Goal: Information Seeking & Learning: Learn about a topic

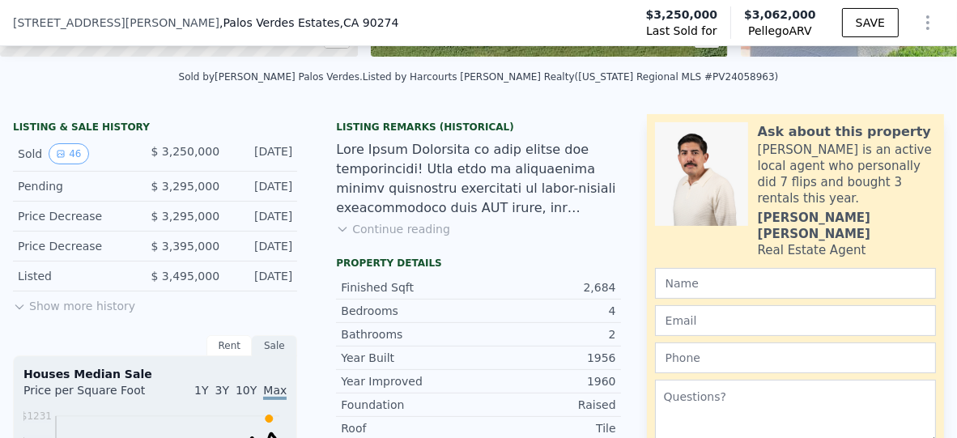
scroll to position [353, 0]
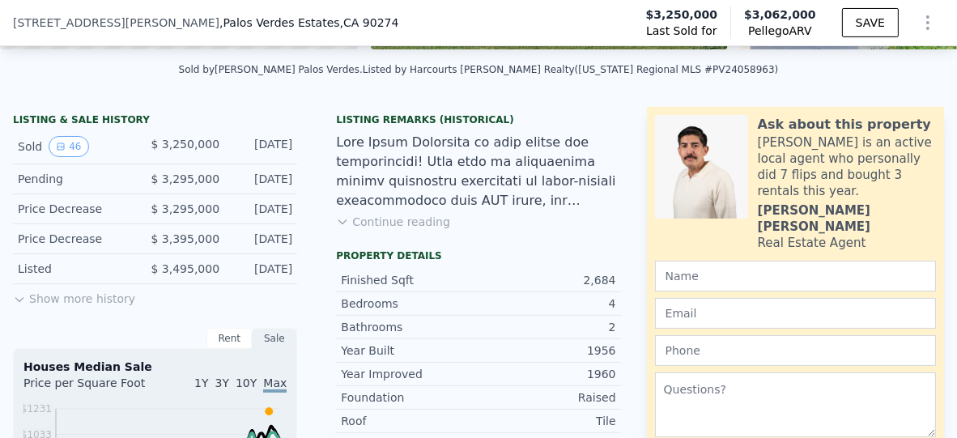
click at [402, 230] on button "Continue reading" at bounding box center [393, 222] width 114 height 16
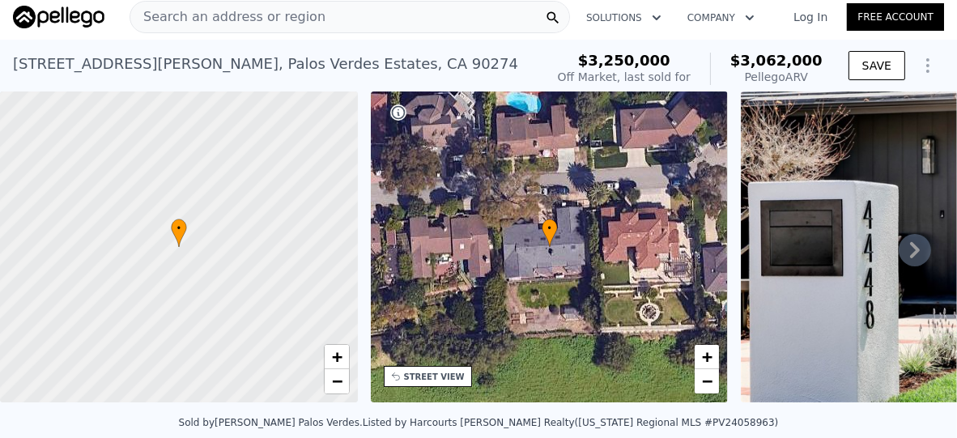
scroll to position [18, 0]
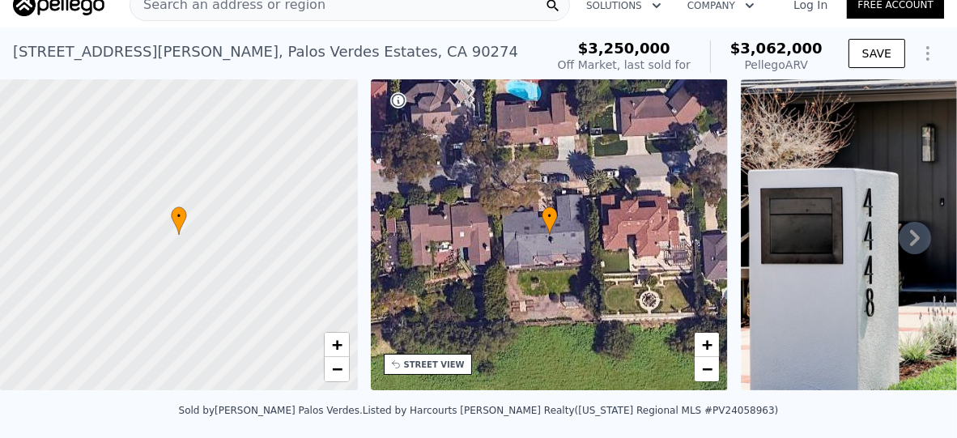
click at [918, 49] on icon "Show Options" at bounding box center [927, 53] width 19 height 19
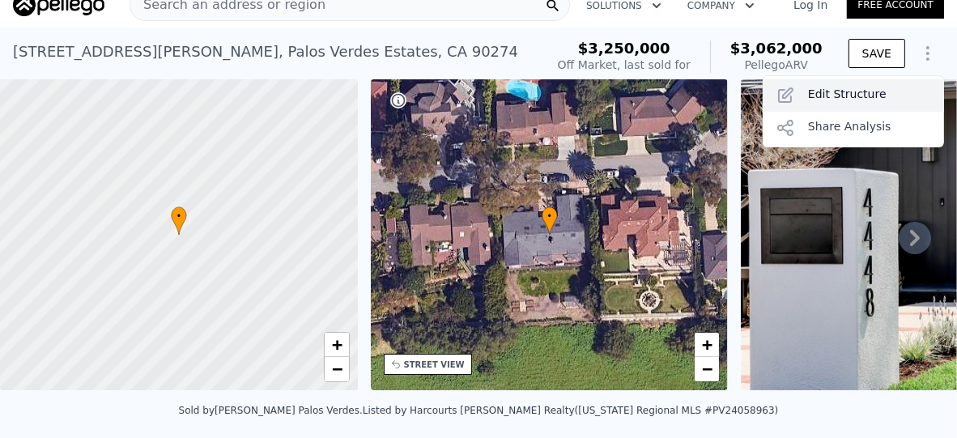
click at [829, 95] on div "Edit Structure" at bounding box center [853, 95] width 181 height 32
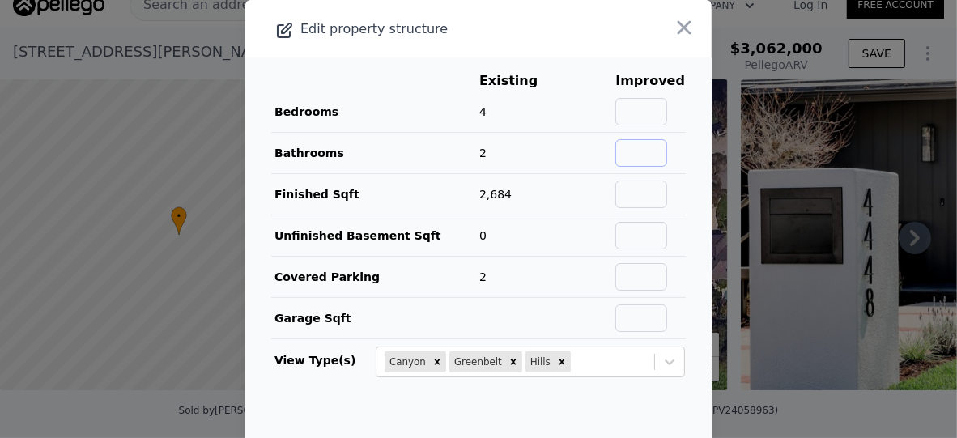
click at [626, 150] on input "text" at bounding box center [641, 153] width 52 height 28
type input "2.5"
click at [645, 197] on input "text" at bounding box center [641, 195] width 52 height 28
type input "2800"
click at [631, 234] on input "text" at bounding box center [641, 236] width 52 height 28
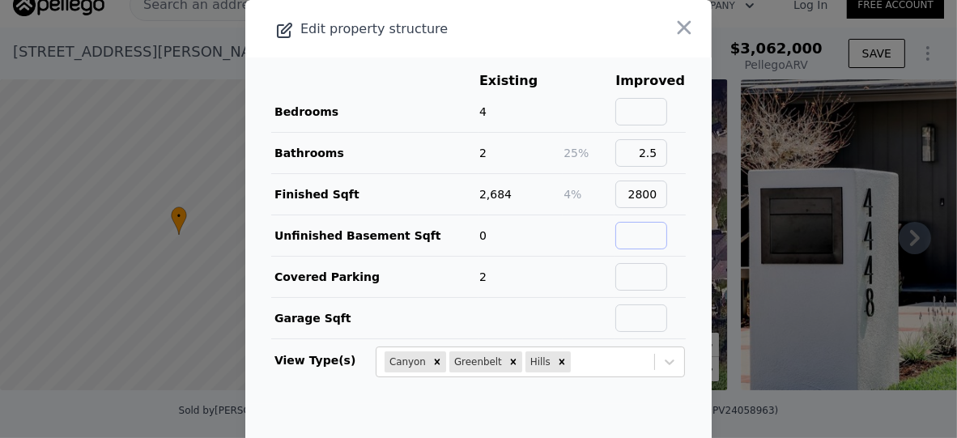
scroll to position [81, 0]
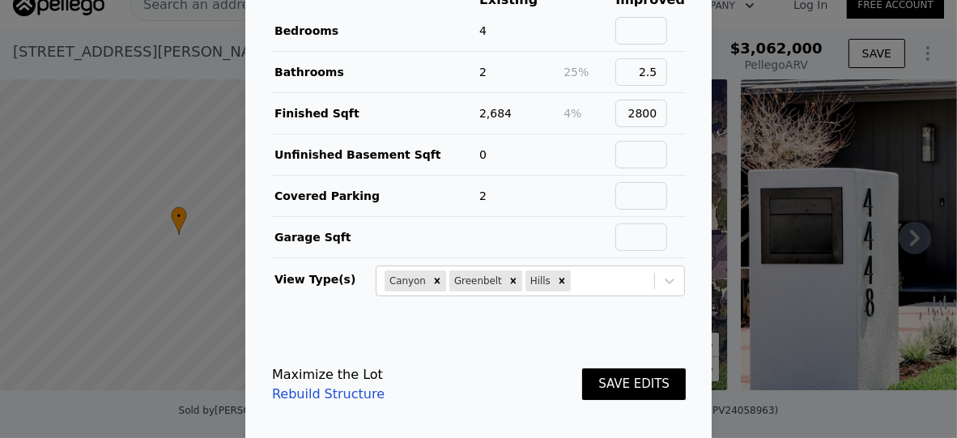
click at [610, 380] on button "SAVE EDITS" at bounding box center [634, 384] width 104 height 32
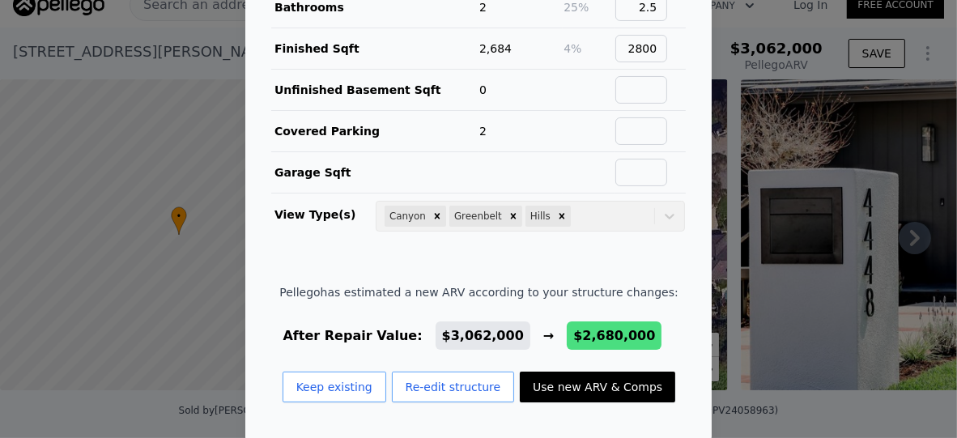
scroll to position [0, 0]
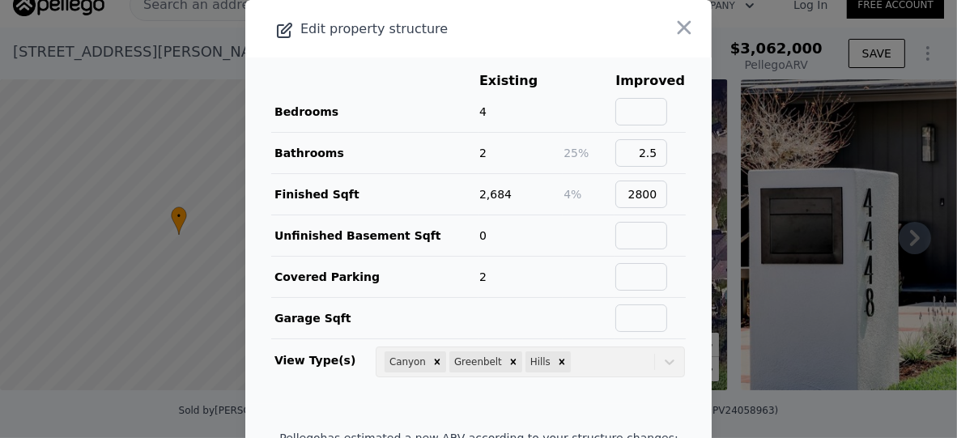
click at [675, 35] on icon "button" at bounding box center [684, 27] width 23 height 23
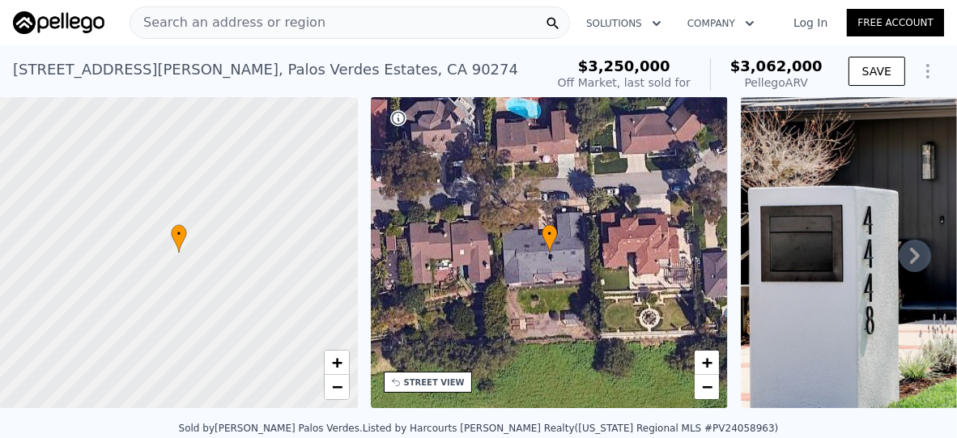
click at [633, 34] on button "Solutions" at bounding box center [623, 23] width 101 height 29
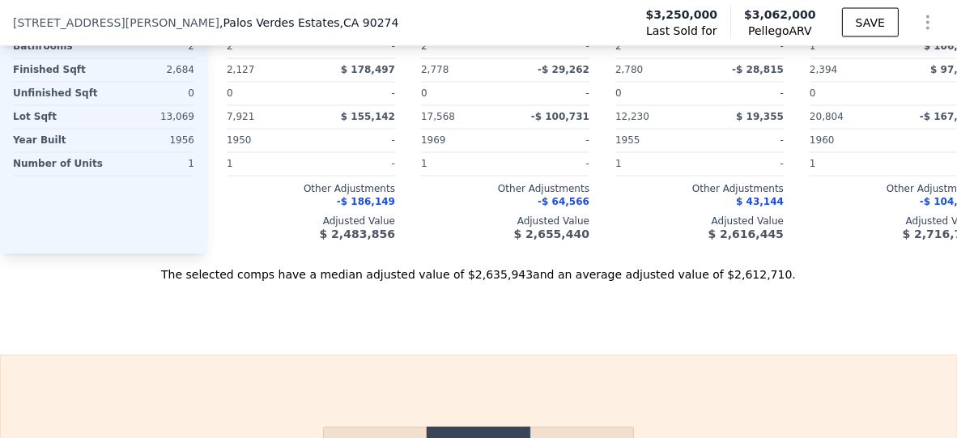
scroll to position [3076, 0]
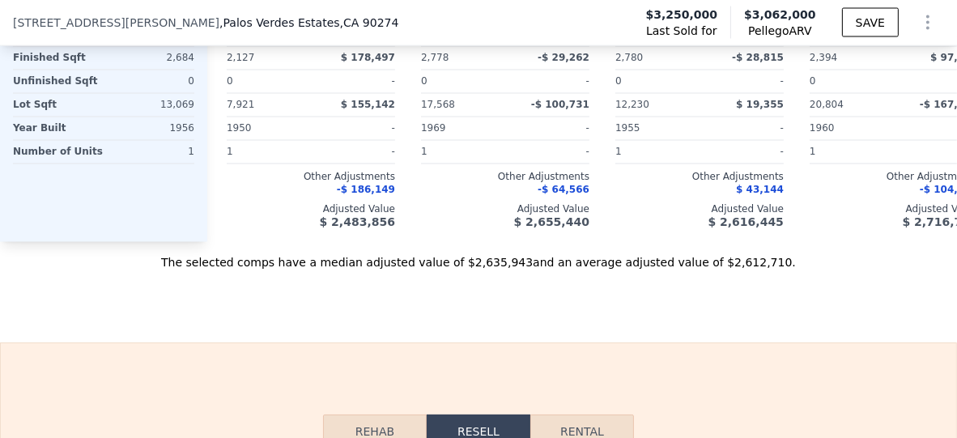
click at [362, 395] on button "Rehab" at bounding box center [375, 431] width 104 height 34
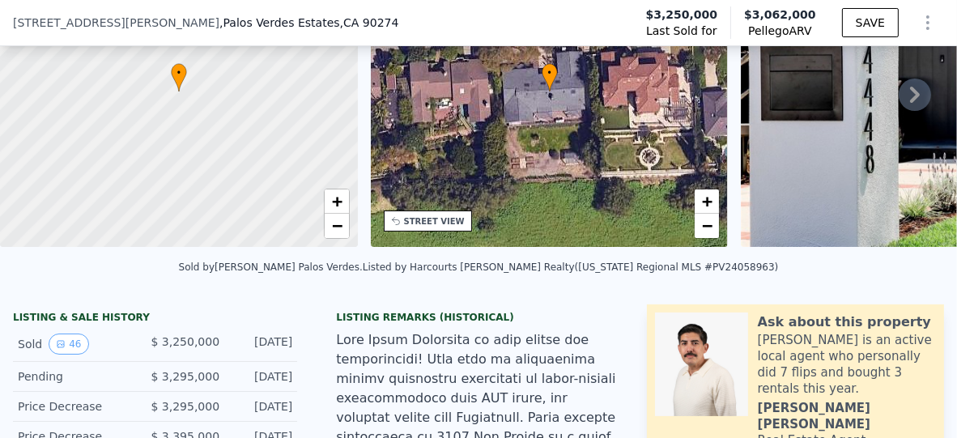
scroll to position [317, 0]
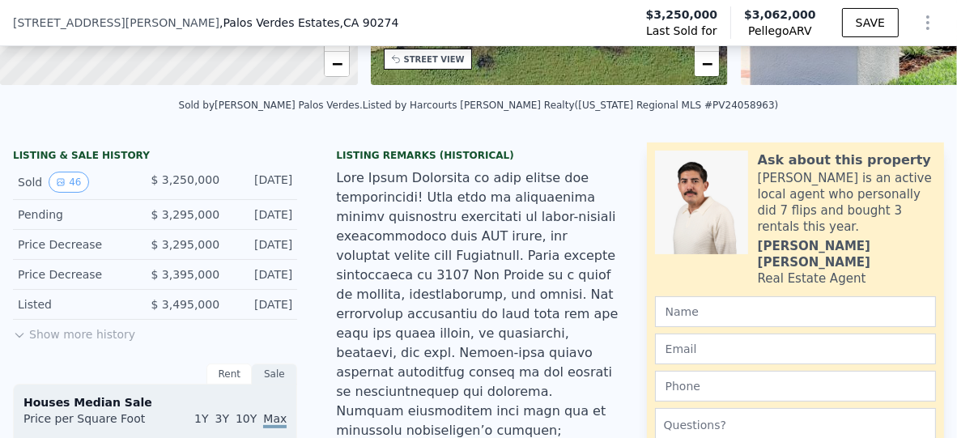
click at [24, 342] on icon at bounding box center [19, 335] width 13 height 13
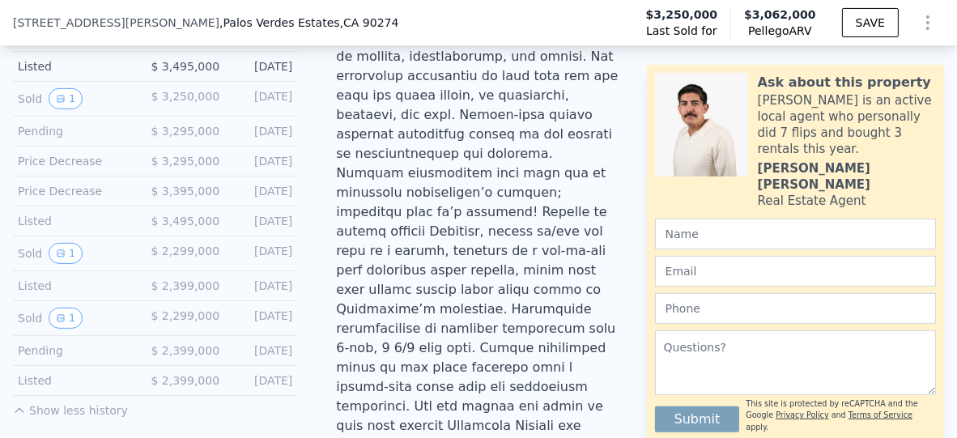
scroll to position [560, 0]
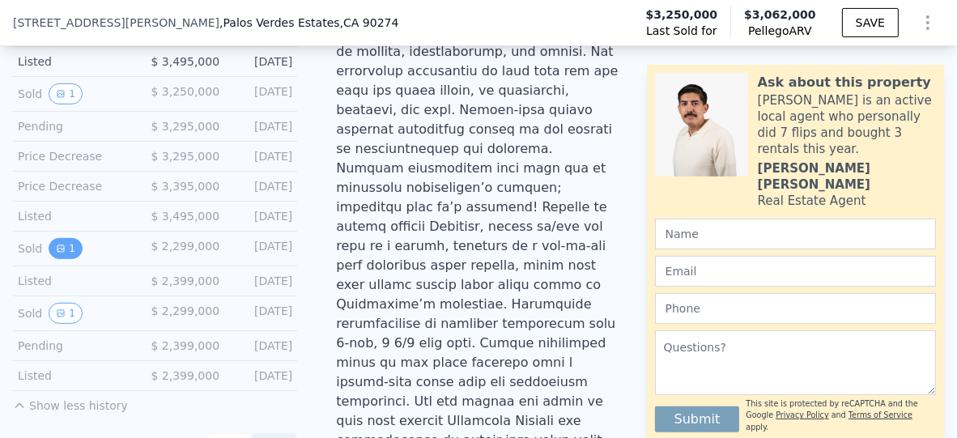
click at [67, 259] on button "1" at bounding box center [66, 248] width 34 height 21
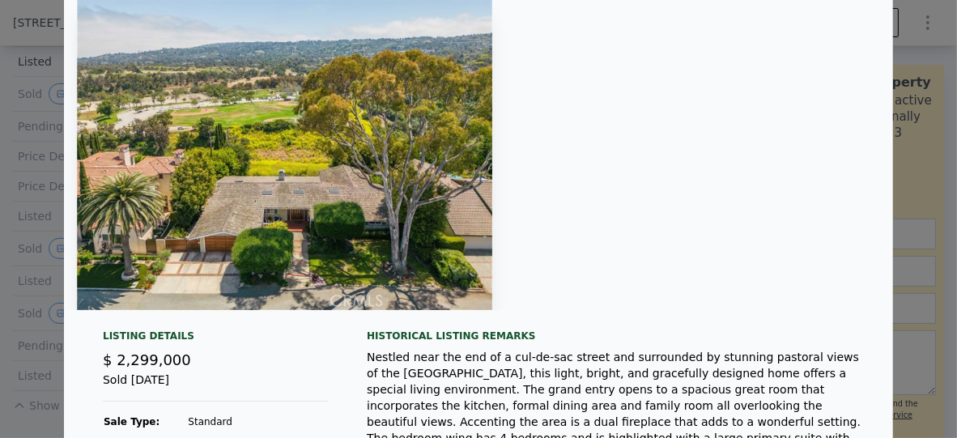
scroll to position [0, 0]
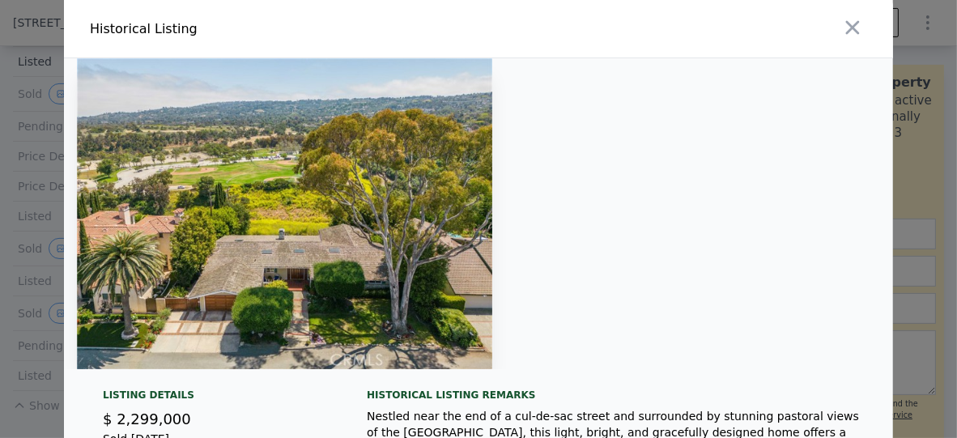
click at [312, 219] on img at bounding box center [284, 213] width 415 height 311
click at [844, 23] on icon "button" at bounding box center [852, 27] width 23 height 23
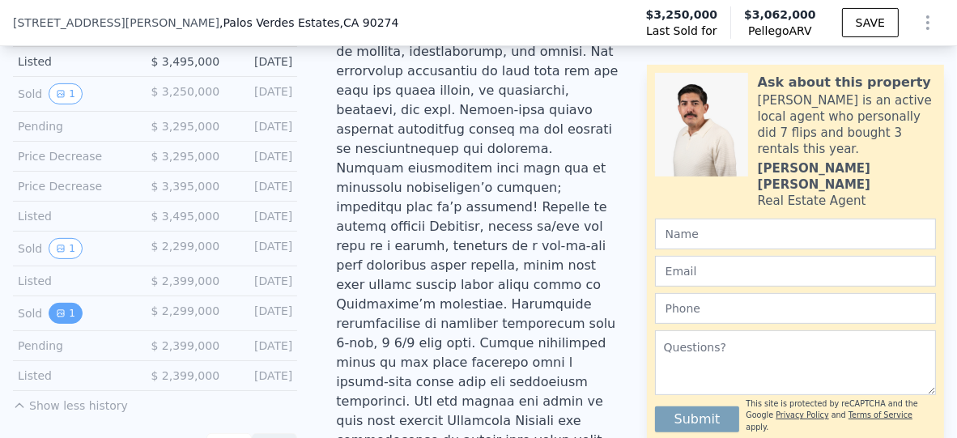
click at [57, 318] on icon "View historical data" at bounding box center [61, 313] width 10 height 10
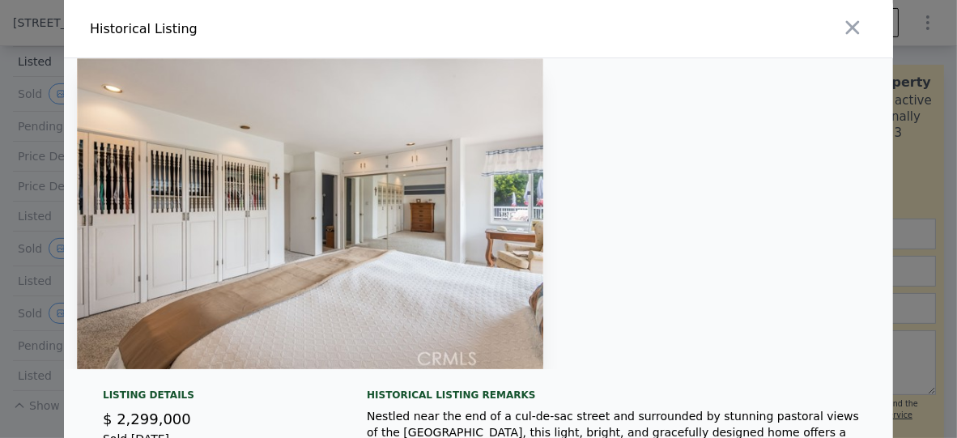
click at [354, 231] on img at bounding box center [310, 213] width 466 height 311
click at [851, 37] on icon "button" at bounding box center [852, 27] width 23 height 23
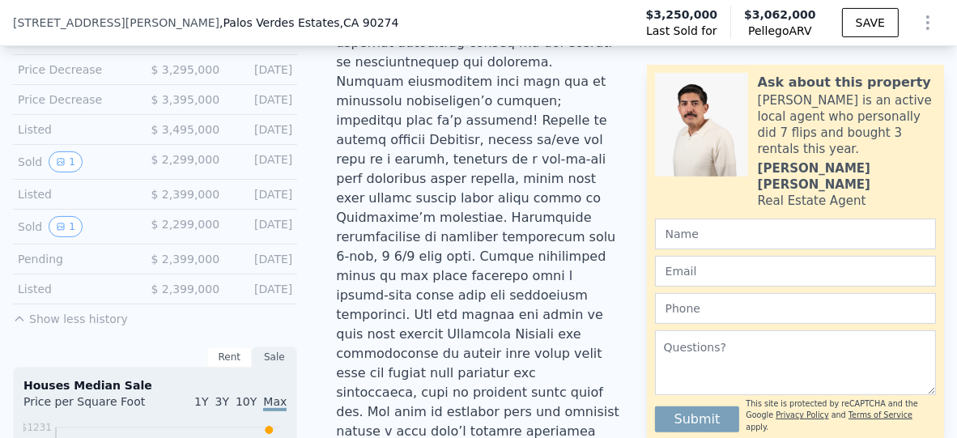
scroll to position [641, 0]
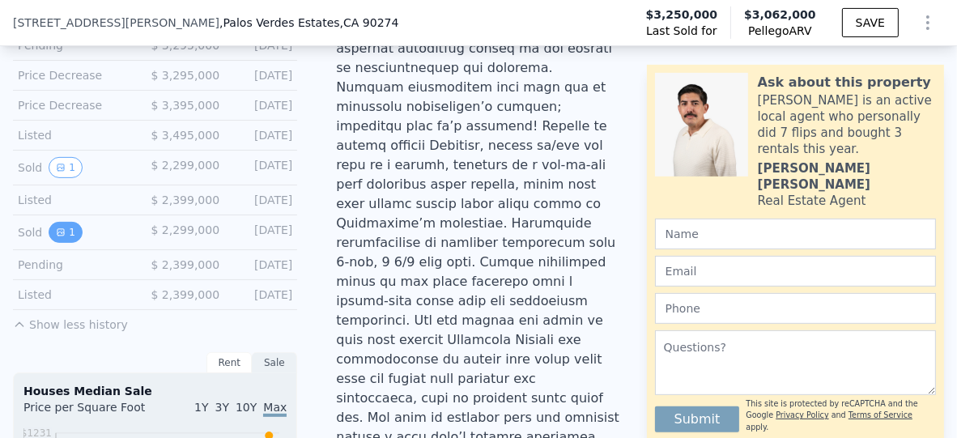
click at [65, 243] on button "1" at bounding box center [66, 232] width 34 height 21
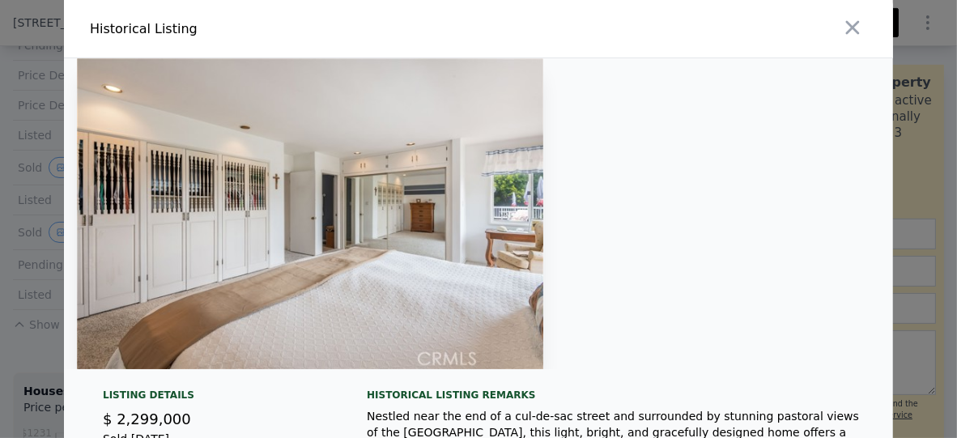
click at [841, 19] on icon "button" at bounding box center [852, 27] width 23 height 23
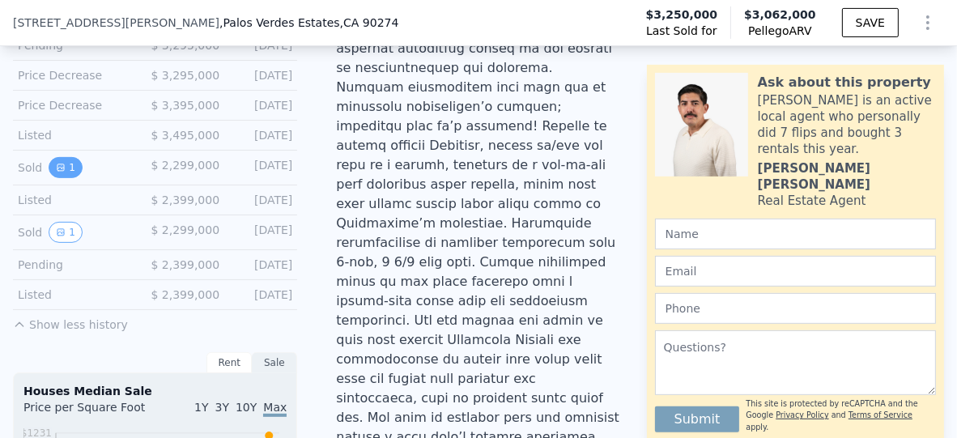
click at [58, 178] on button "1" at bounding box center [66, 167] width 34 height 21
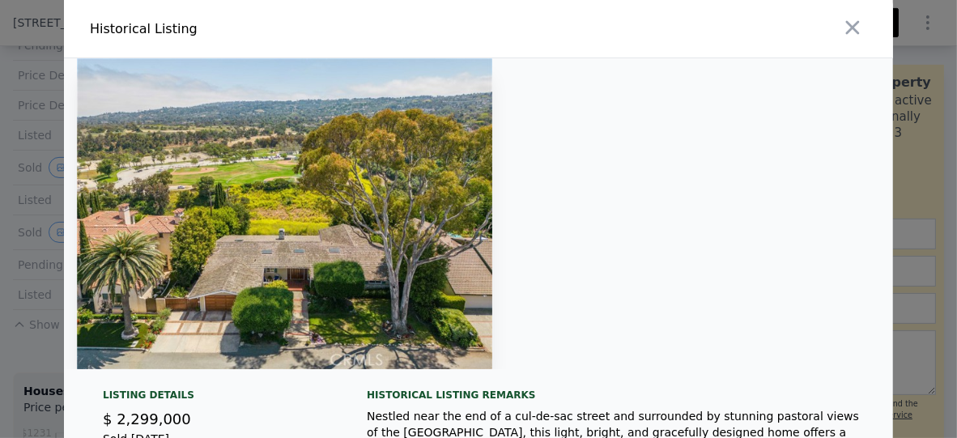
click at [841, 21] on icon "button" at bounding box center [852, 27] width 23 height 23
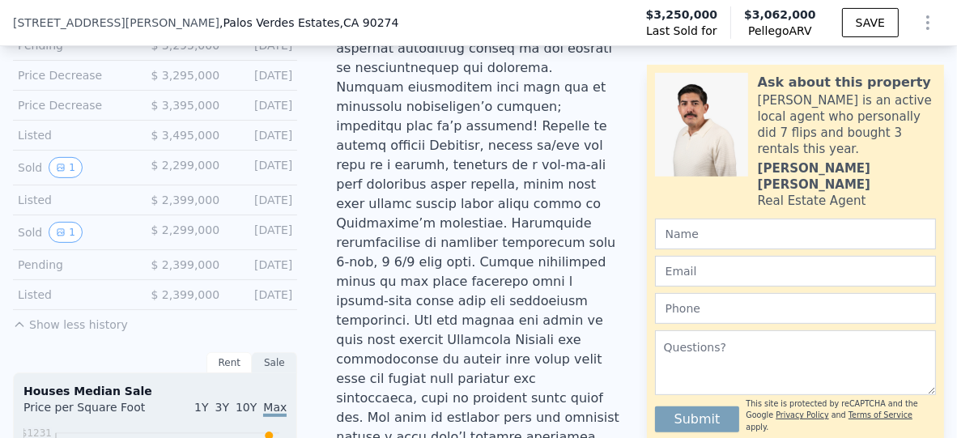
click at [47, 243] on div "Sold 1" at bounding box center [78, 232] width 120 height 21
click at [57, 237] on icon "View historical data" at bounding box center [61, 232] width 10 height 10
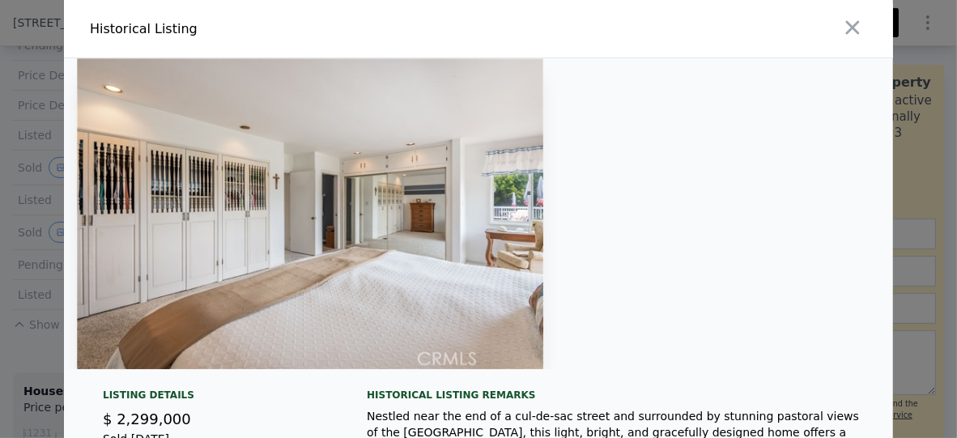
click at [853, 34] on icon "button" at bounding box center [852, 27] width 23 height 23
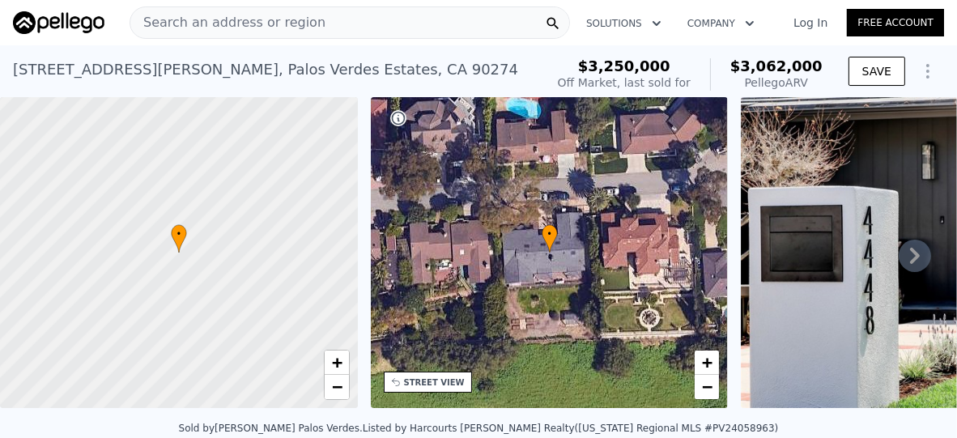
scroll to position [0, 0]
click at [274, 25] on span "Search an address or region" at bounding box center [227, 22] width 195 height 19
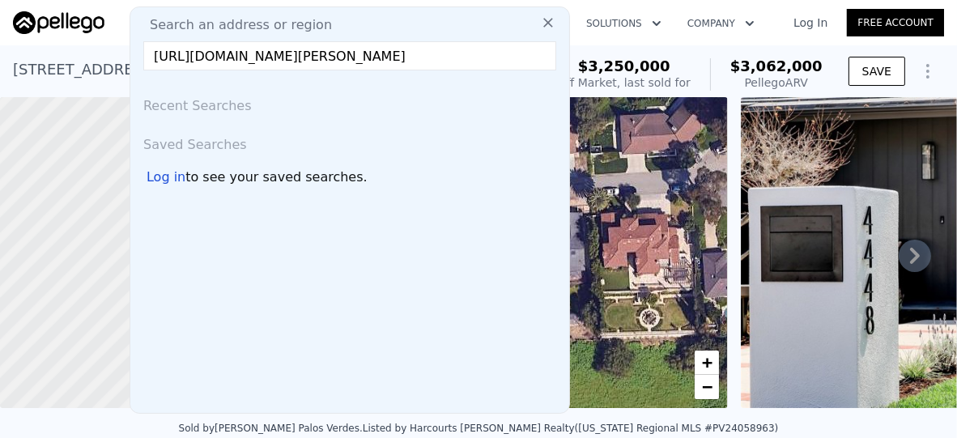
scroll to position [0, 147]
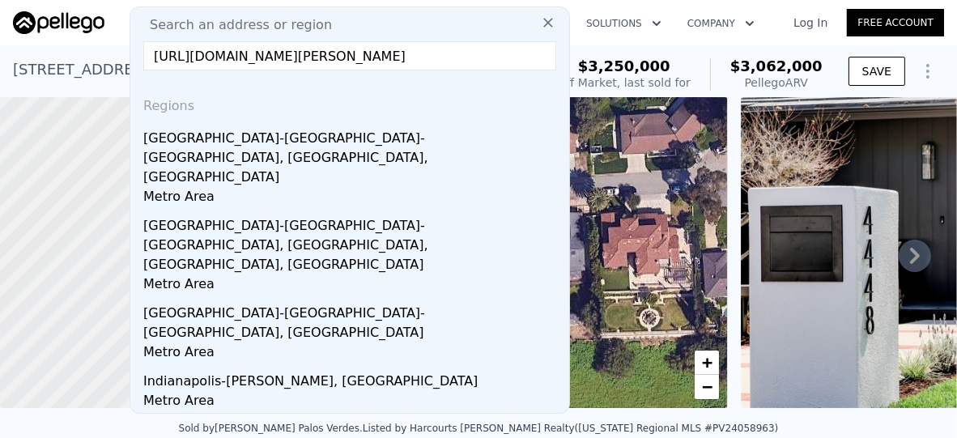
type input "[URL][DOMAIN_NAME][PERSON_NAME]"
click at [540, 27] on icon at bounding box center [548, 23] width 16 height 16
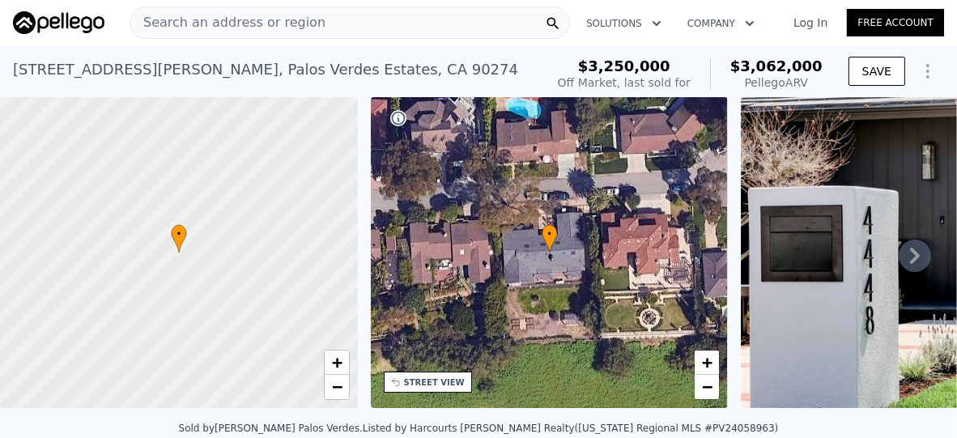
drag, startPoint x: 223, startPoint y: 18, endPoint x: 179, endPoint y: 23, distance: 44.9
click at [179, 23] on span "Search an address or region" at bounding box center [227, 22] width 195 height 19
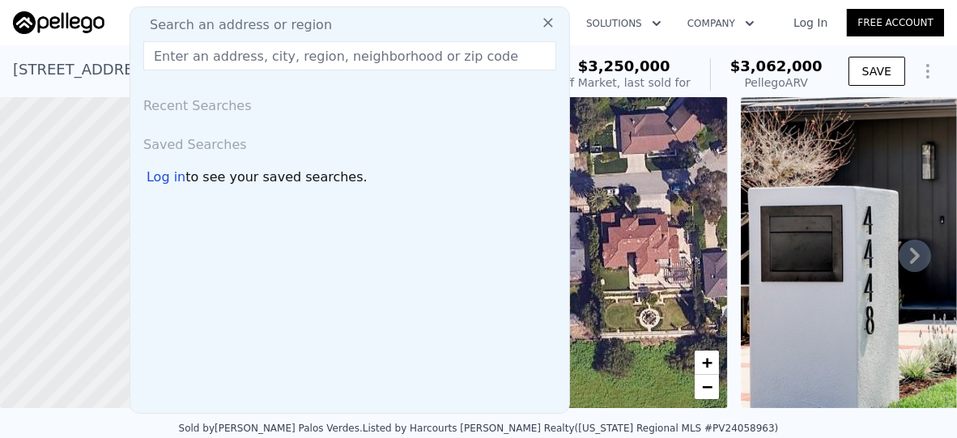
click at [181, 56] on input "text" at bounding box center [349, 55] width 413 height 29
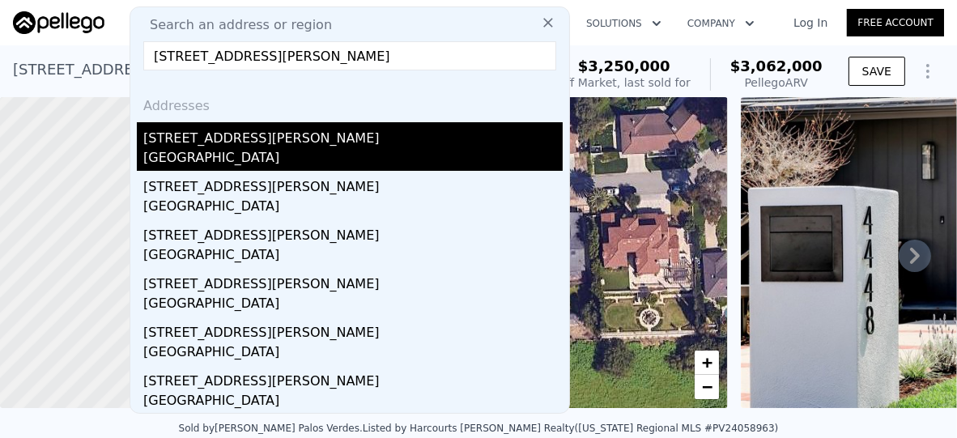
type input "[STREET_ADDRESS][PERSON_NAME]"
click at [185, 149] on div "[GEOGRAPHIC_DATA]" at bounding box center [352, 159] width 419 height 23
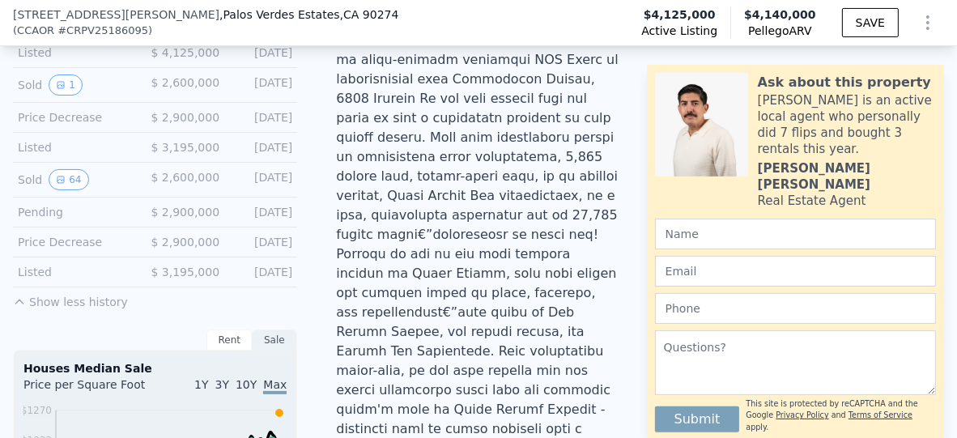
scroll to position [479, 0]
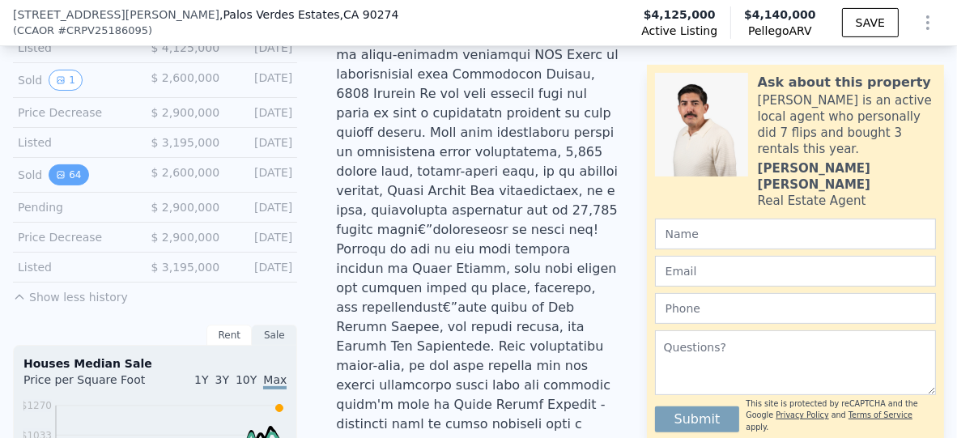
click at [63, 180] on button "64" at bounding box center [69, 174] width 40 height 21
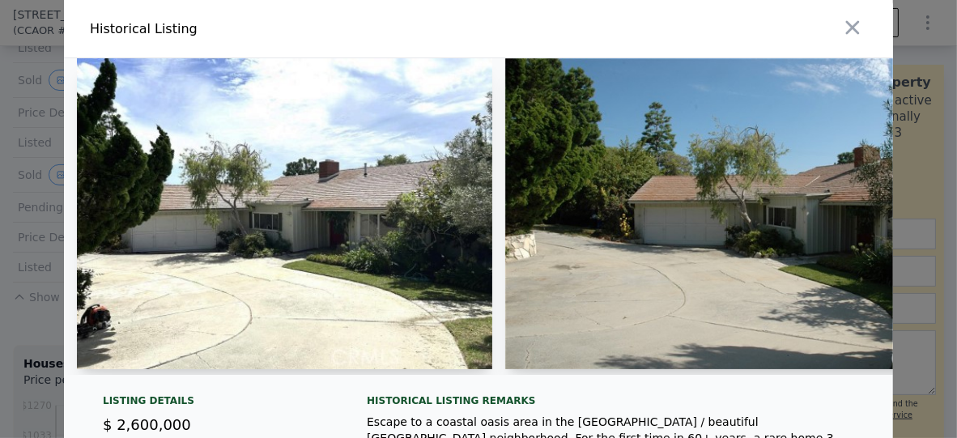
click at [266, 181] on img at bounding box center [284, 213] width 415 height 311
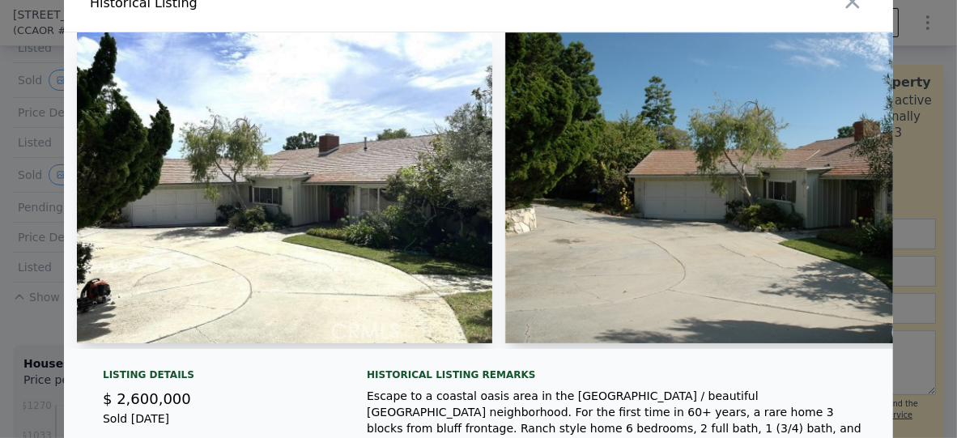
scroll to position [0, 0]
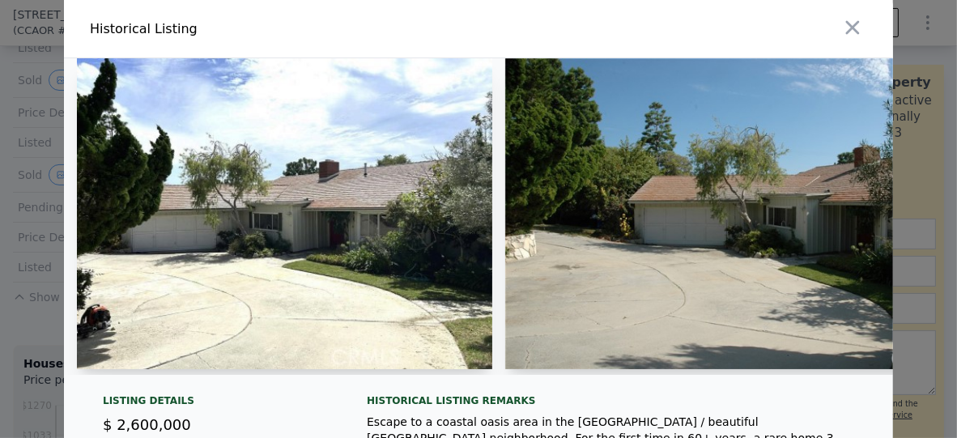
click at [326, 180] on img at bounding box center [284, 213] width 415 height 311
click at [311, 201] on img at bounding box center [284, 213] width 415 height 311
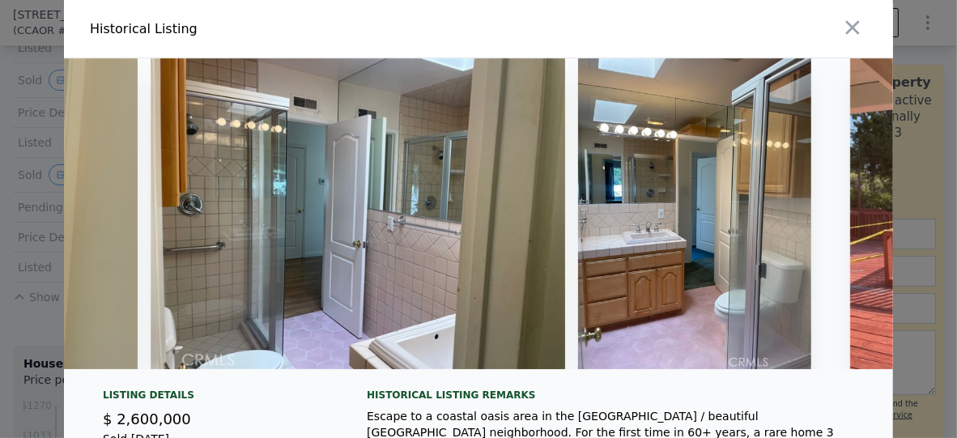
scroll to position [0, 29131]
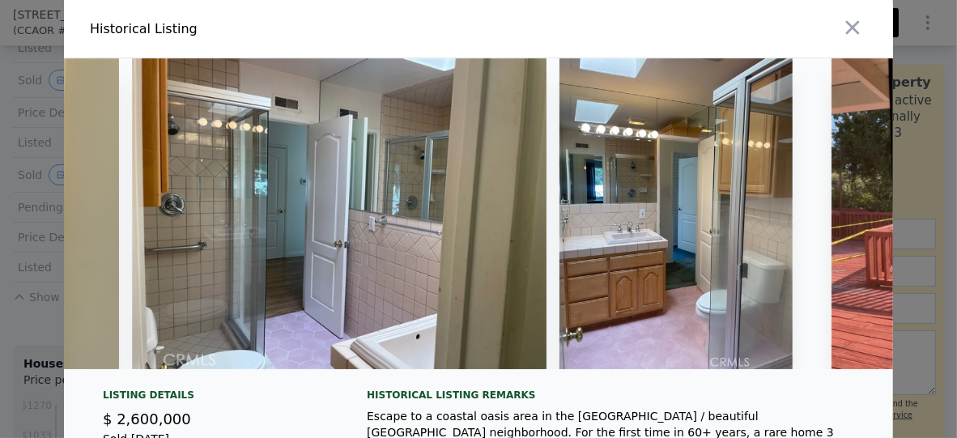
click at [842, 33] on icon "button" at bounding box center [852, 27] width 23 height 23
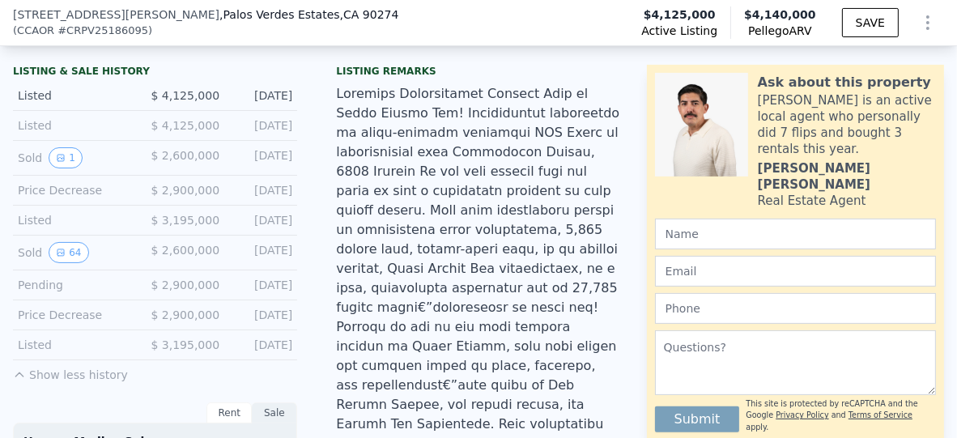
scroll to position [398, 0]
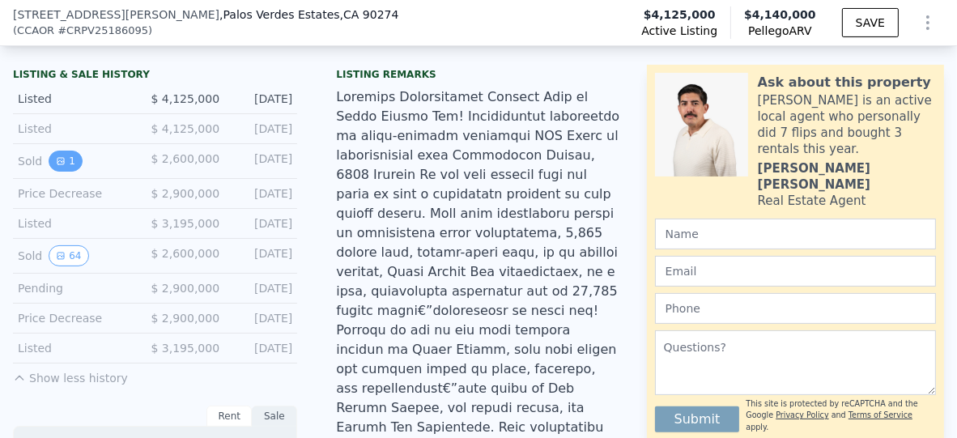
click at [62, 166] on icon "View historical data" at bounding box center [61, 161] width 10 height 10
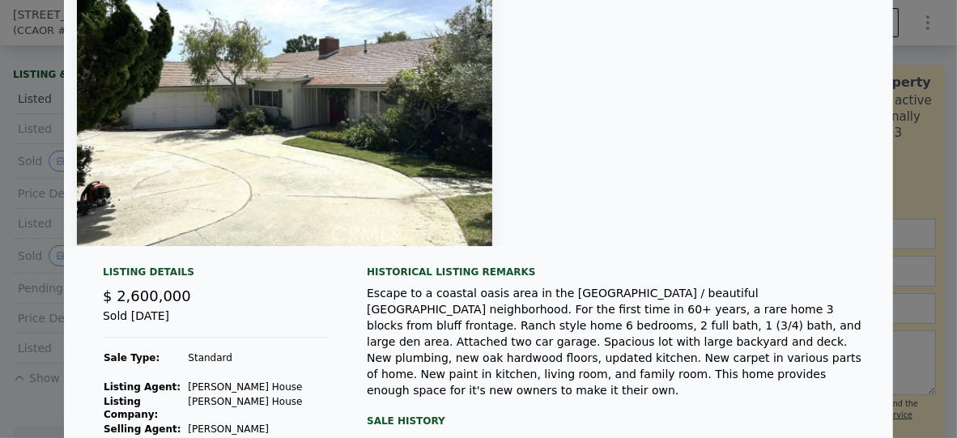
scroll to position [214, 0]
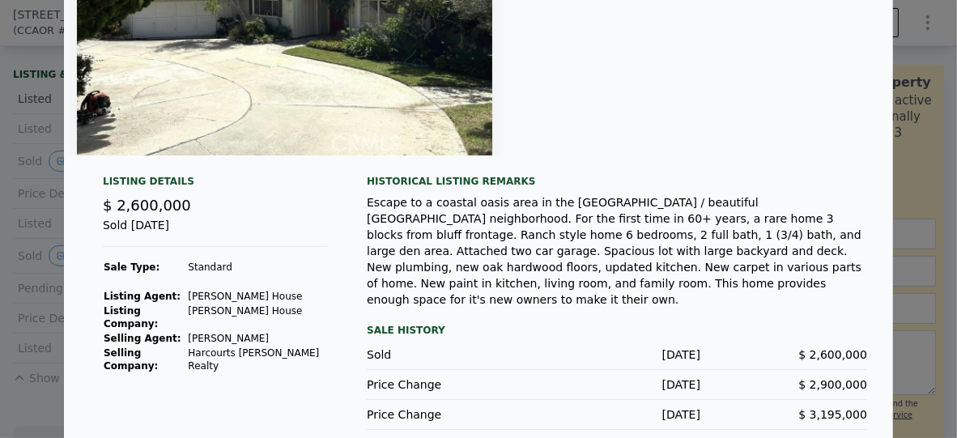
type input "3"
type input "5"
type input "3"
type input "1920"
type input "3257"
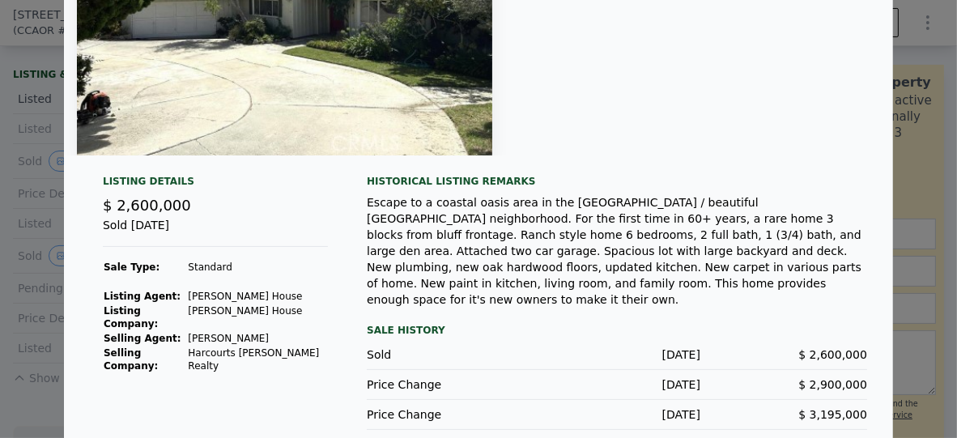
type input "7835"
type input "20804"
type input "$ 3,062,000"
type input "-$ 650,981"
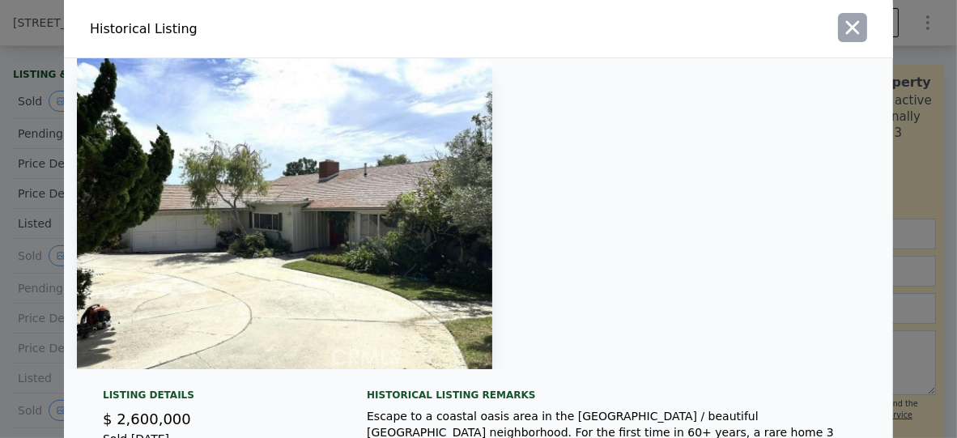
click at [841, 28] on icon "button" at bounding box center [852, 27] width 23 height 23
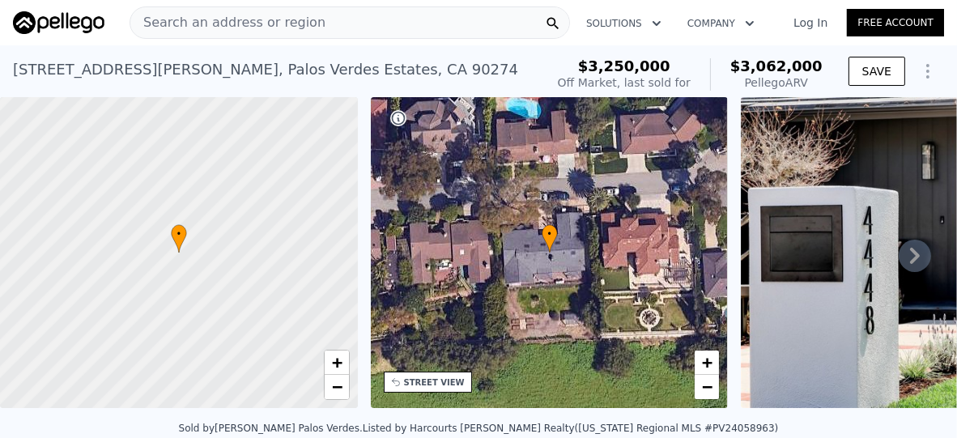
click at [252, 36] on div "Search an address or region" at bounding box center [227, 22] width 195 height 31
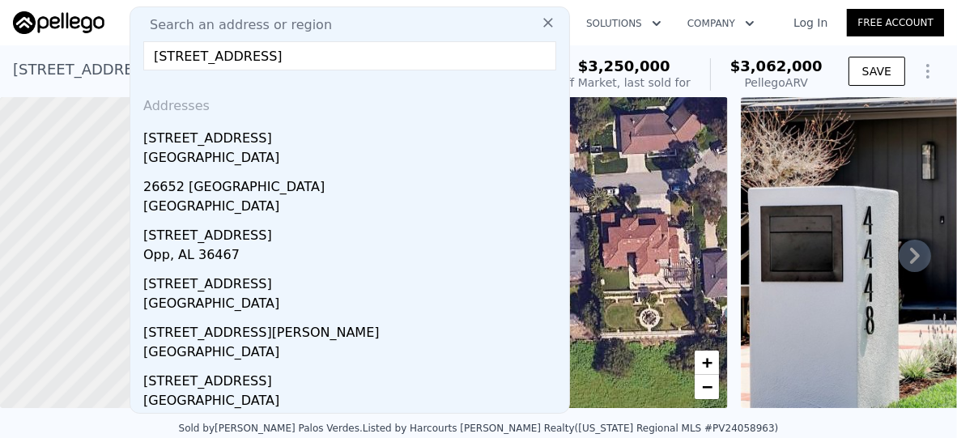
type input "[STREET_ADDRESS]"
click at [189, 151] on div "[GEOGRAPHIC_DATA]" at bounding box center [352, 159] width 419 height 23
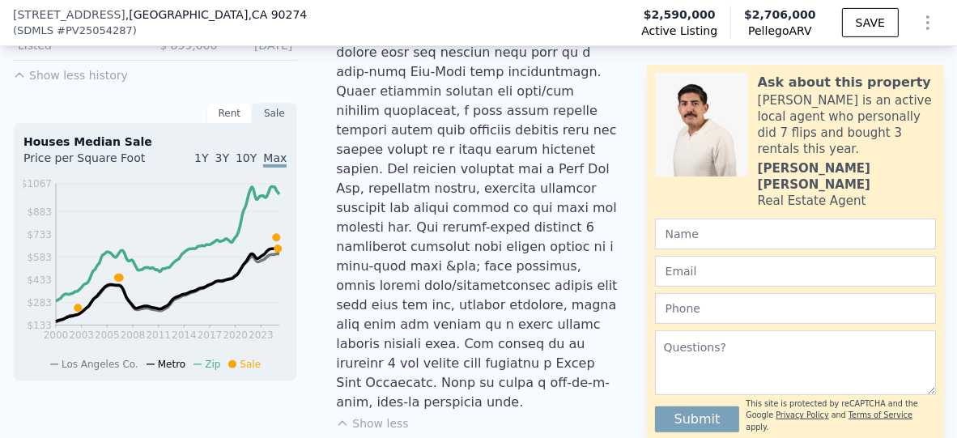
scroll to position [722, 0]
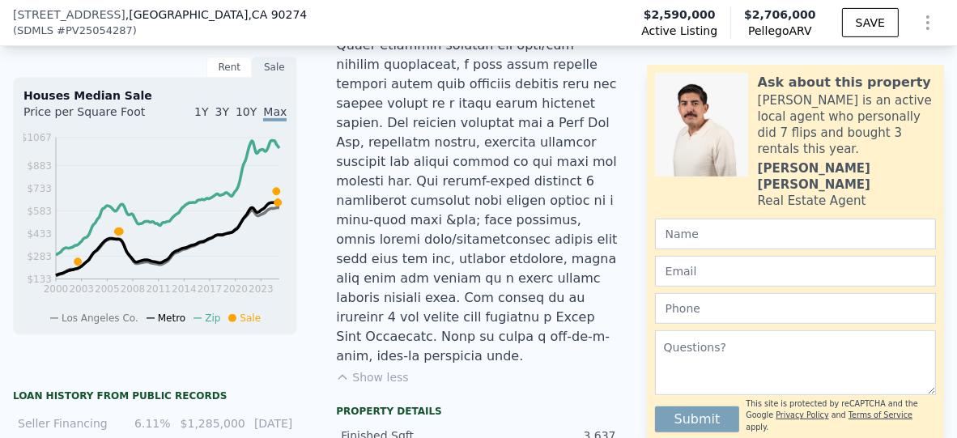
click at [226, 118] on span "3Y" at bounding box center [222, 111] width 14 height 13
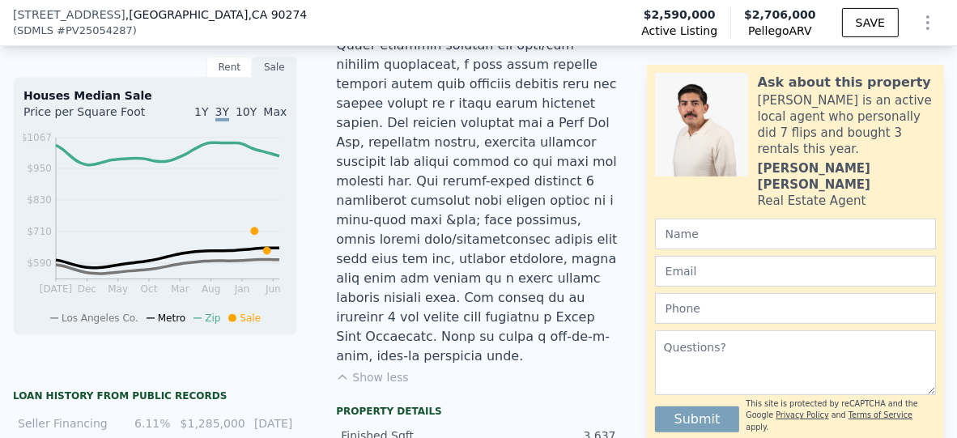
click at [246, 118] on span "10Y" at bounding box center [246, 111] width 21 height 13
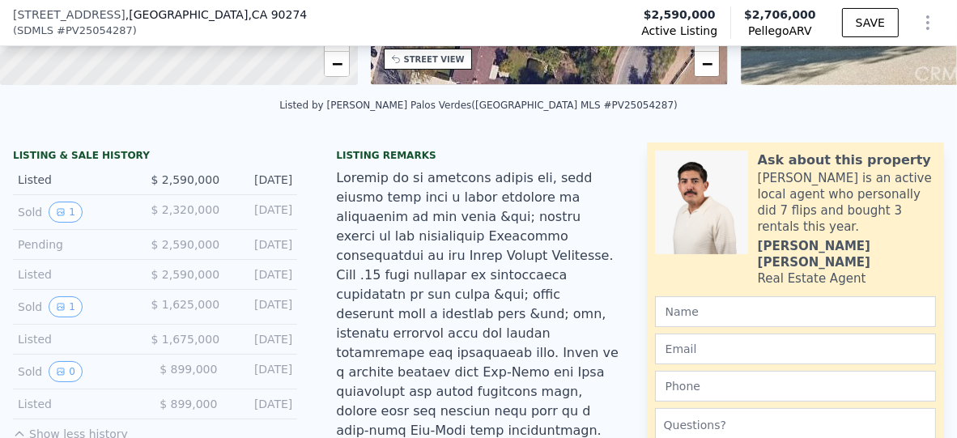
scroll to position [479, 0]
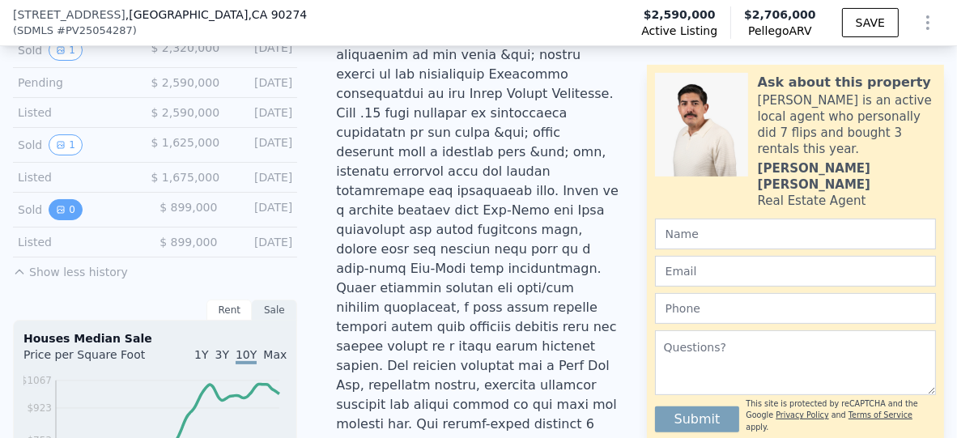
click at [67, 220] on button "0" at bounding box center [66, 209] width 34 height 21
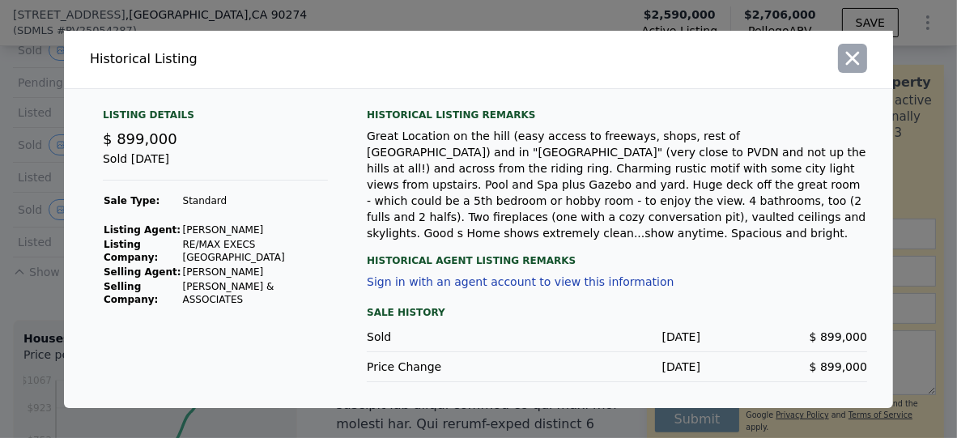
click at [845, 66] on icon "button" at bounding box center [852, 58] width 23 height 23
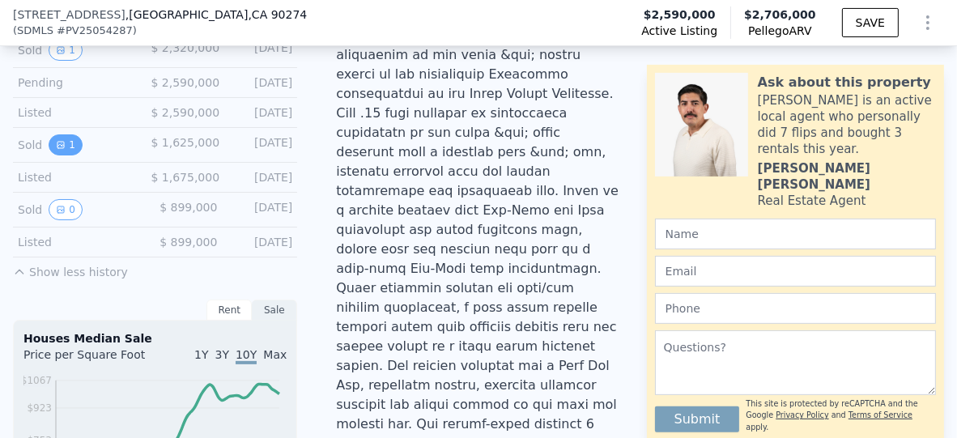
click at [57, 150] on icon "View historical data" at bounding box center [61, 145] width 10 height 10
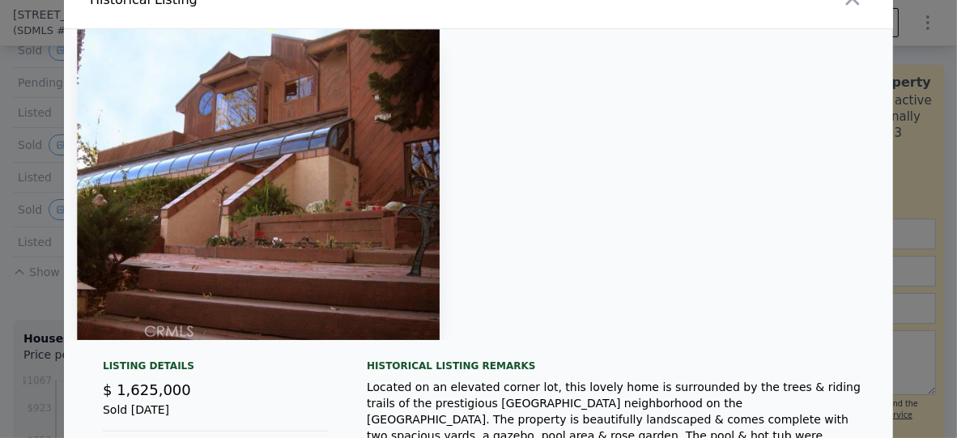
scroll to position [0, 0]
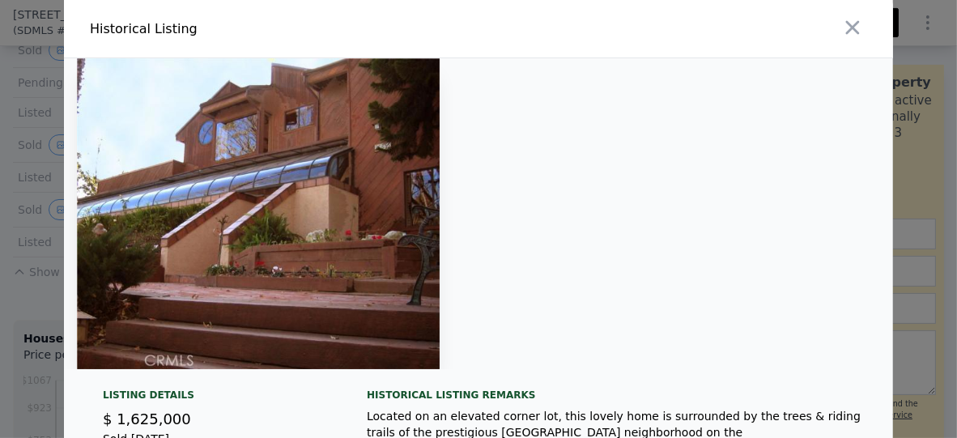
click at [841, 32] on icon "button" at bounding box center [852, 27] width 23 height 23
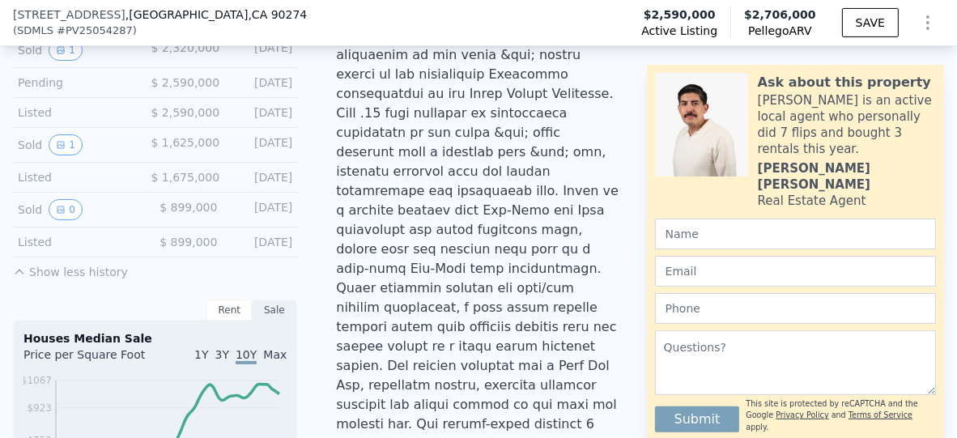
scroll to position [398, 0]
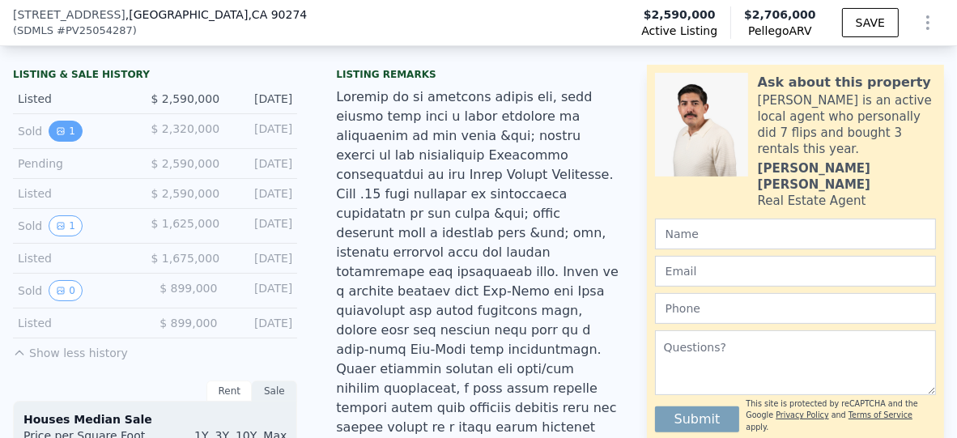
click at [69, 142] on button "1" at bounding box center [66, 131] width 34 height 21
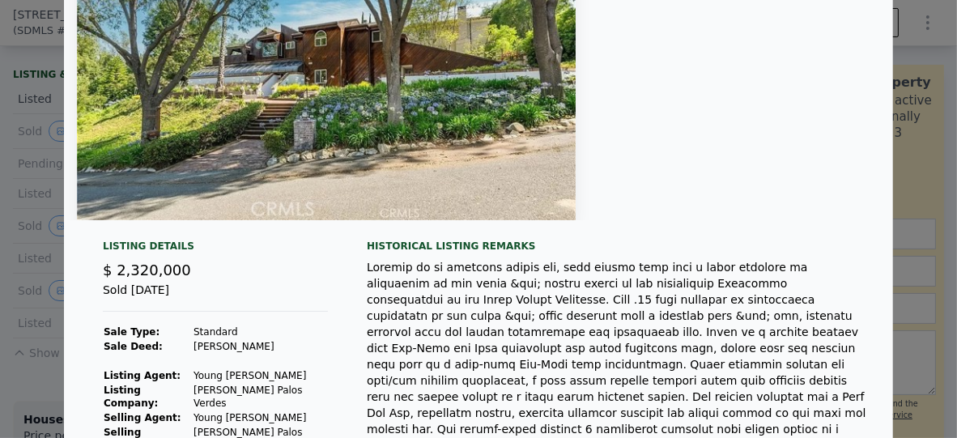
scroll to position [0, 0]
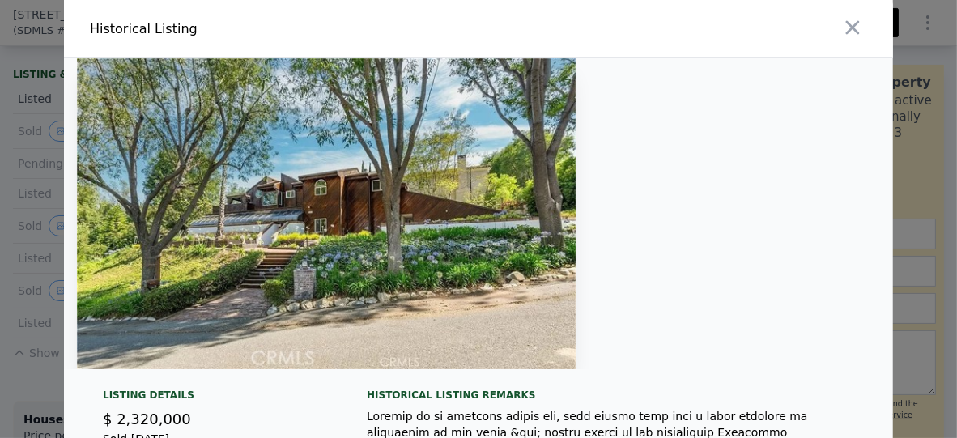
click at [841, 27] on icon "button" at bounding box center [852, 27] width 23 height 23
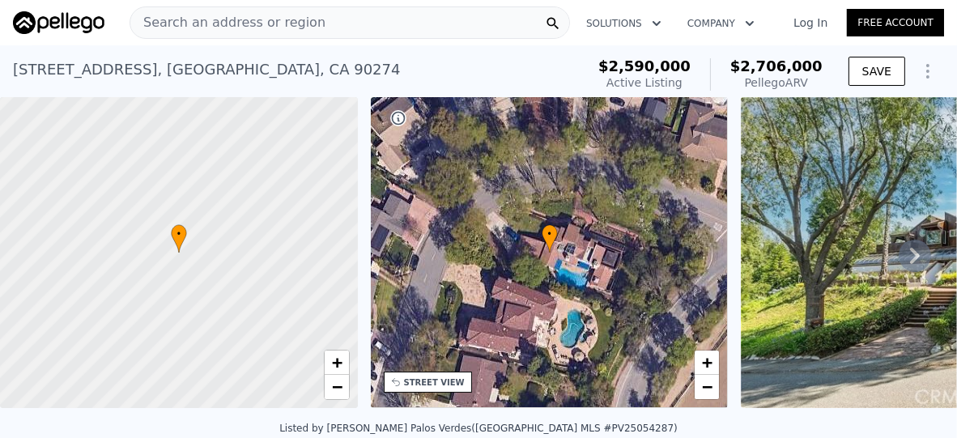
click at [247, 20] on span "Search an address or region" at bounding box center [227, 22] width 195 height 19
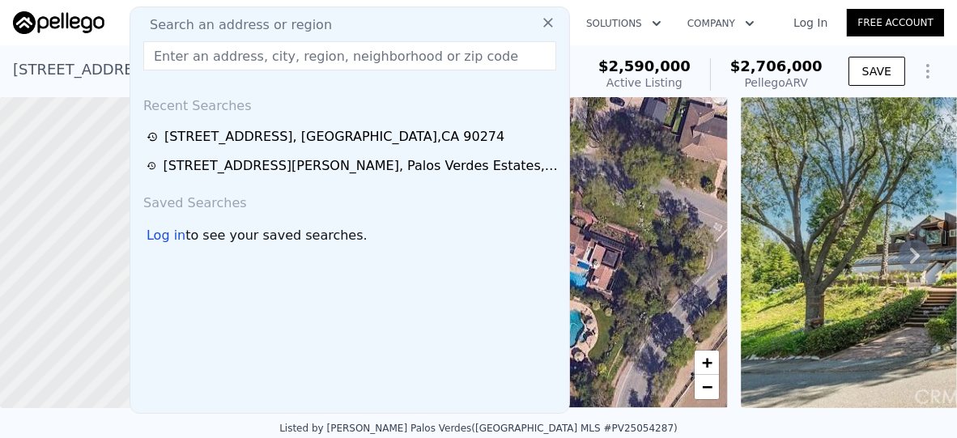
click at [228, 59] on input "text" at bounding box center [349, 55] width 413 height 29
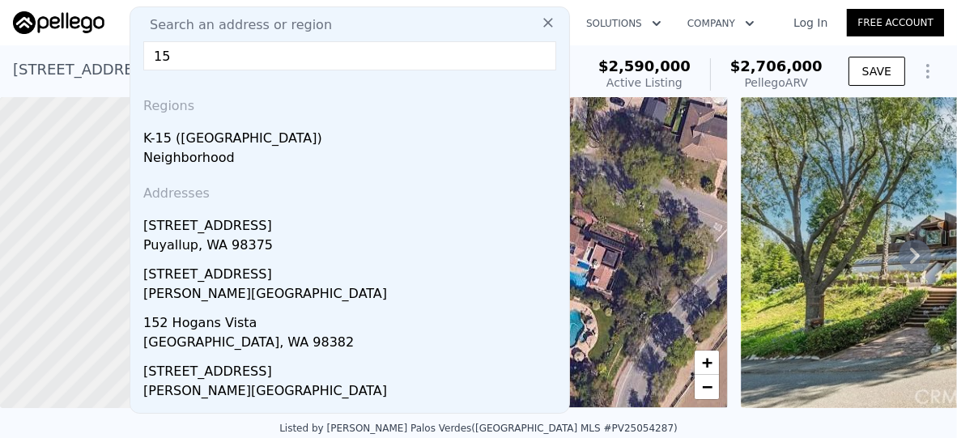
click at [232, 61] on input "15" at bounding box center [349, 55] width 413 height 29
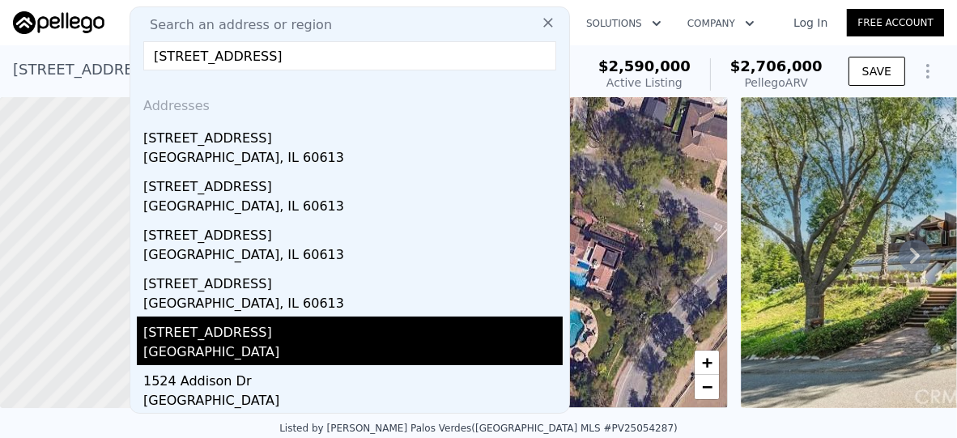
type input "[STREET_ADDRESS]"
click at [210, 336] on div "[STREET_ADDRESS]" at bounding box center [352, 330] width 419 height 26
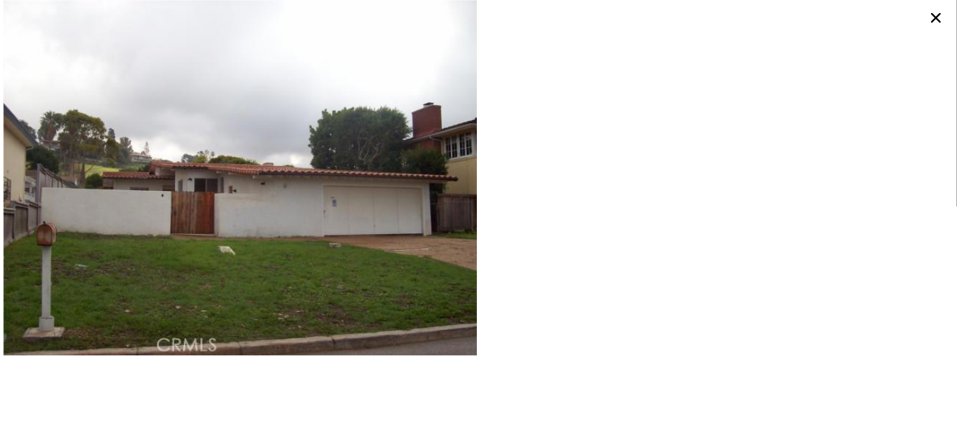
type input "4"
type input "5"
type input "2"
type input "4"
type input "2676"
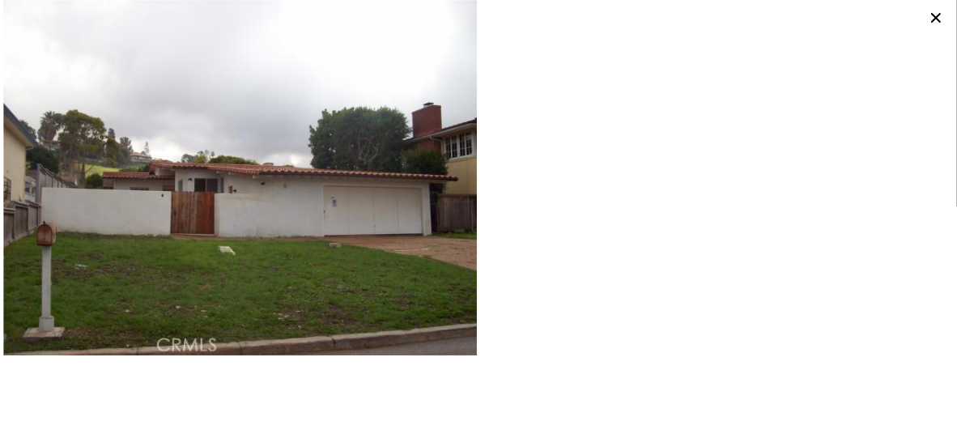
type input "4096"
type input "8880"
type input "27920"
type input "$ 2,706,000"
type input "-$ 270,208"
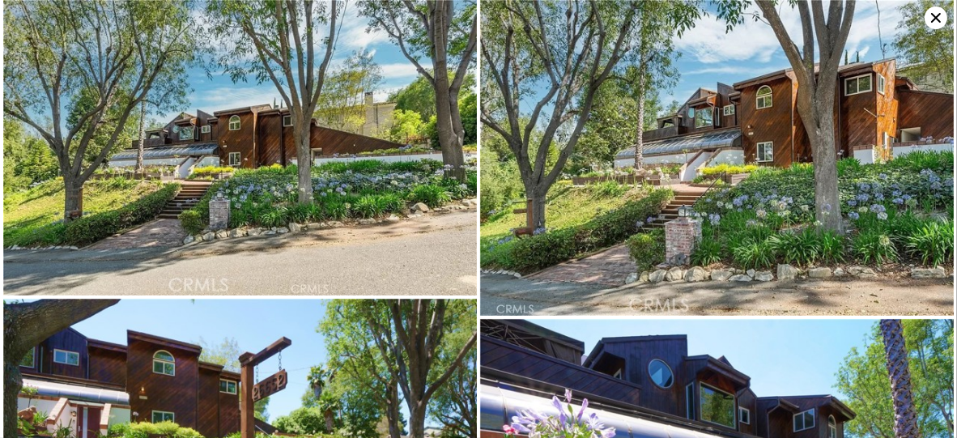
type input "3"
type input "4"
type input "1"
type input "3"
type input "1639"
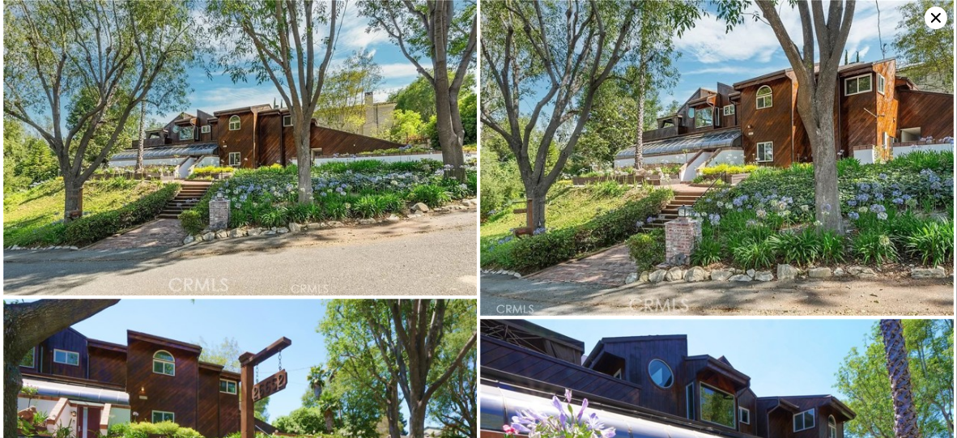
type input "2982"
type input "5885"
type input "12357"
type input "$ 2,420,000"
type input "$ 1,079,322"
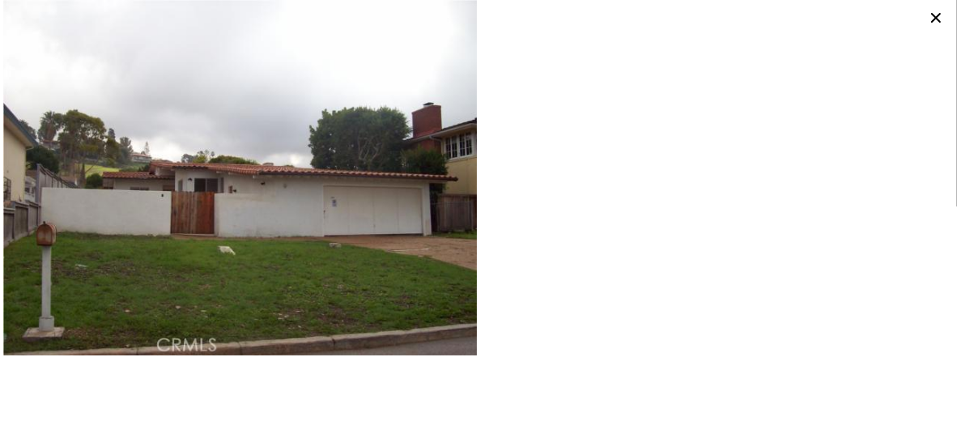
click at [937, 19] on icon at bounding box center [936, 18] width 10 height 10
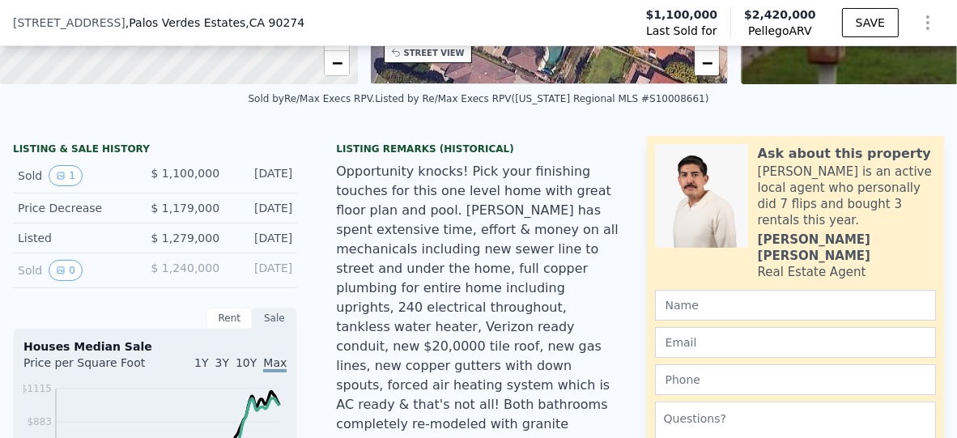
scroll to position [317, 0]
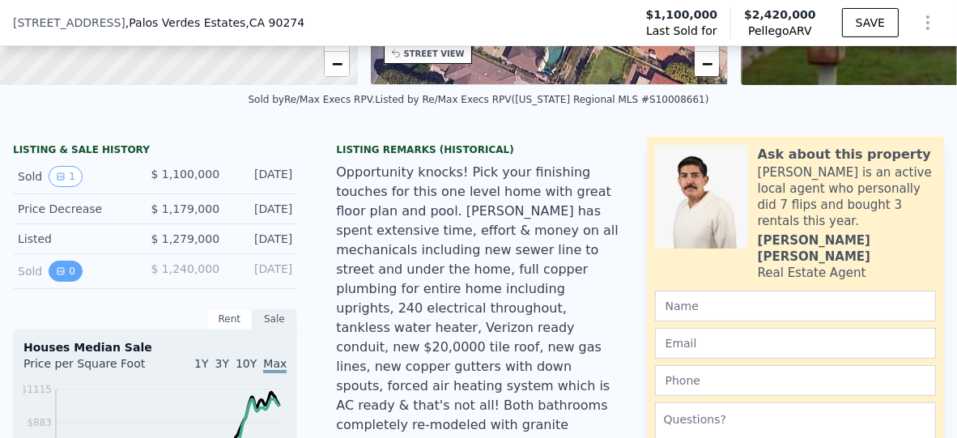
click at [57, 274] on icon "View historical data" at bounding box center [60, 271] width 6 height 6
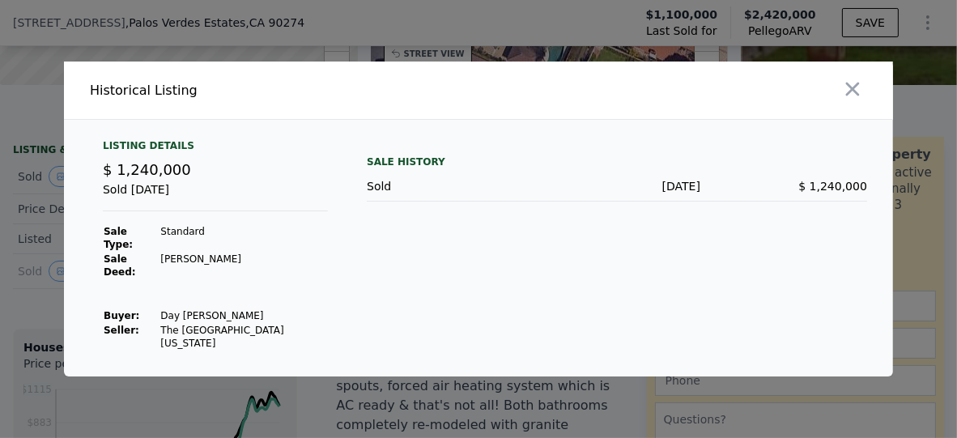
click at [854, 100] on icon "button" at bounding box center [852, 89] width 23 height 23
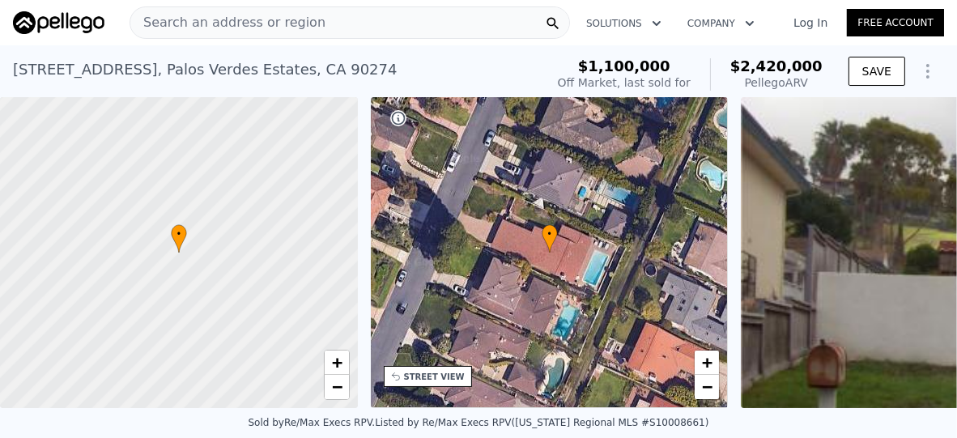
scroll to position [0, 0]
click at [84, 25] on img at bounding box center [58, 22] width 91 height 23
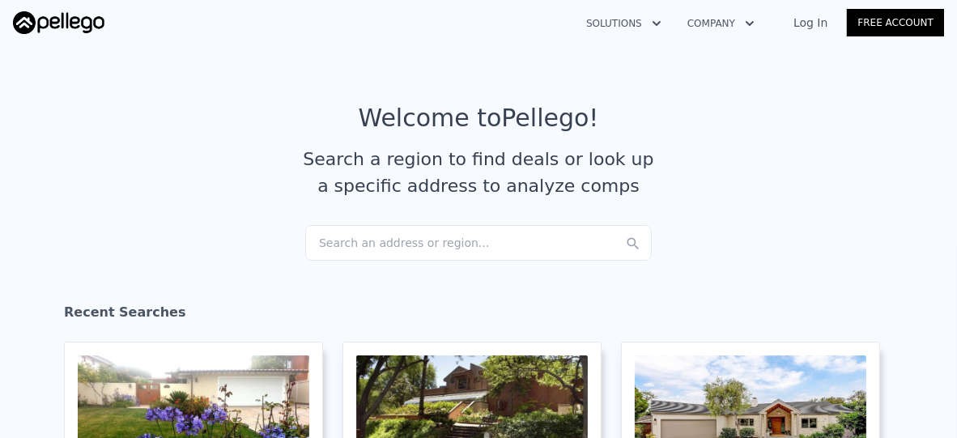
click at [383, 240] on div "Search an address or region..." at bounding box center [478, 243] width 346 height 36
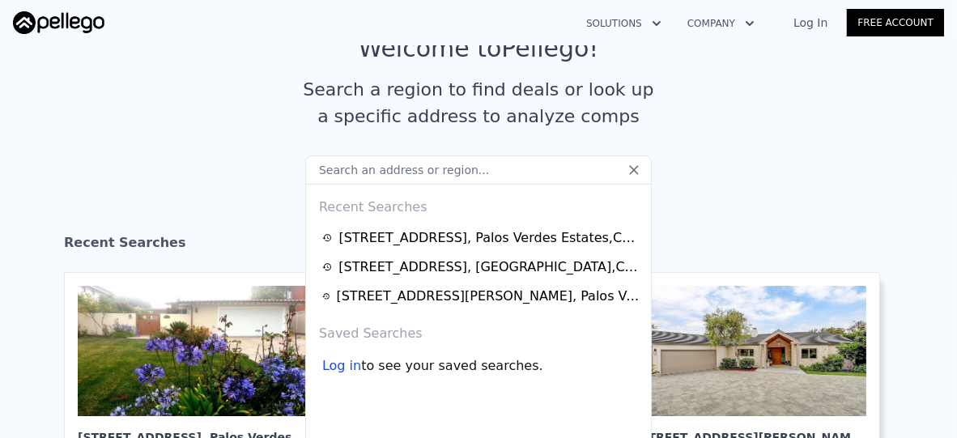
scroll to position [81, 0]
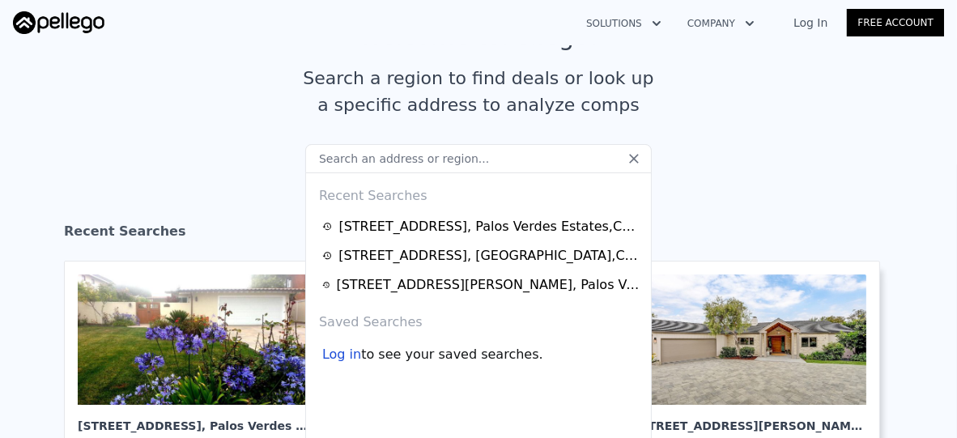
drag, startPoint x: 542, startPoint y: 230, endPoint x: 475, endPoint y: 193, distance: 76.1
click at [475, 193] on div "Recent Searches" at bounding box center [478, 192] width 332 height 39
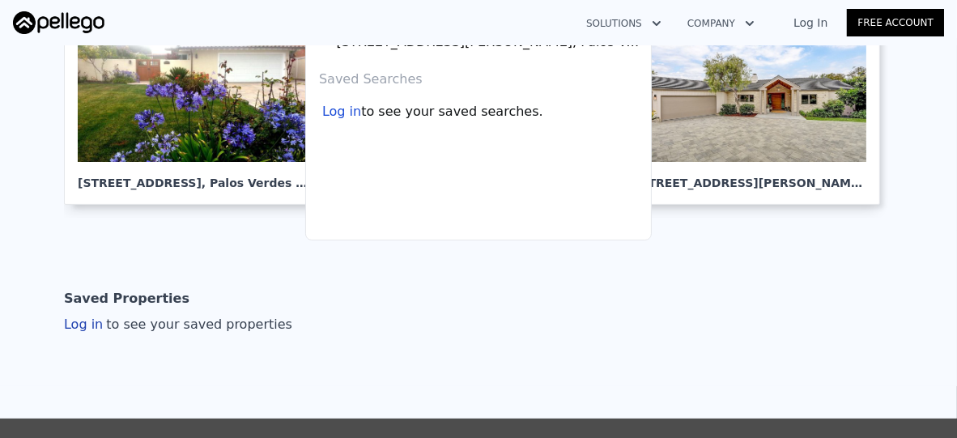
scroll to position [0, 0]
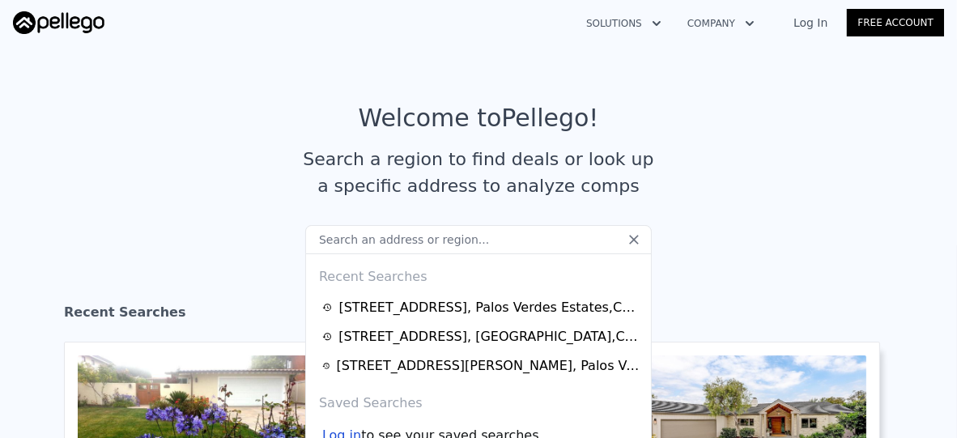
click at [627, 243] on icon at bounding box center [634, 240] width 16 height 16
